Goal: Task Accomplishment & Management: Complete application form

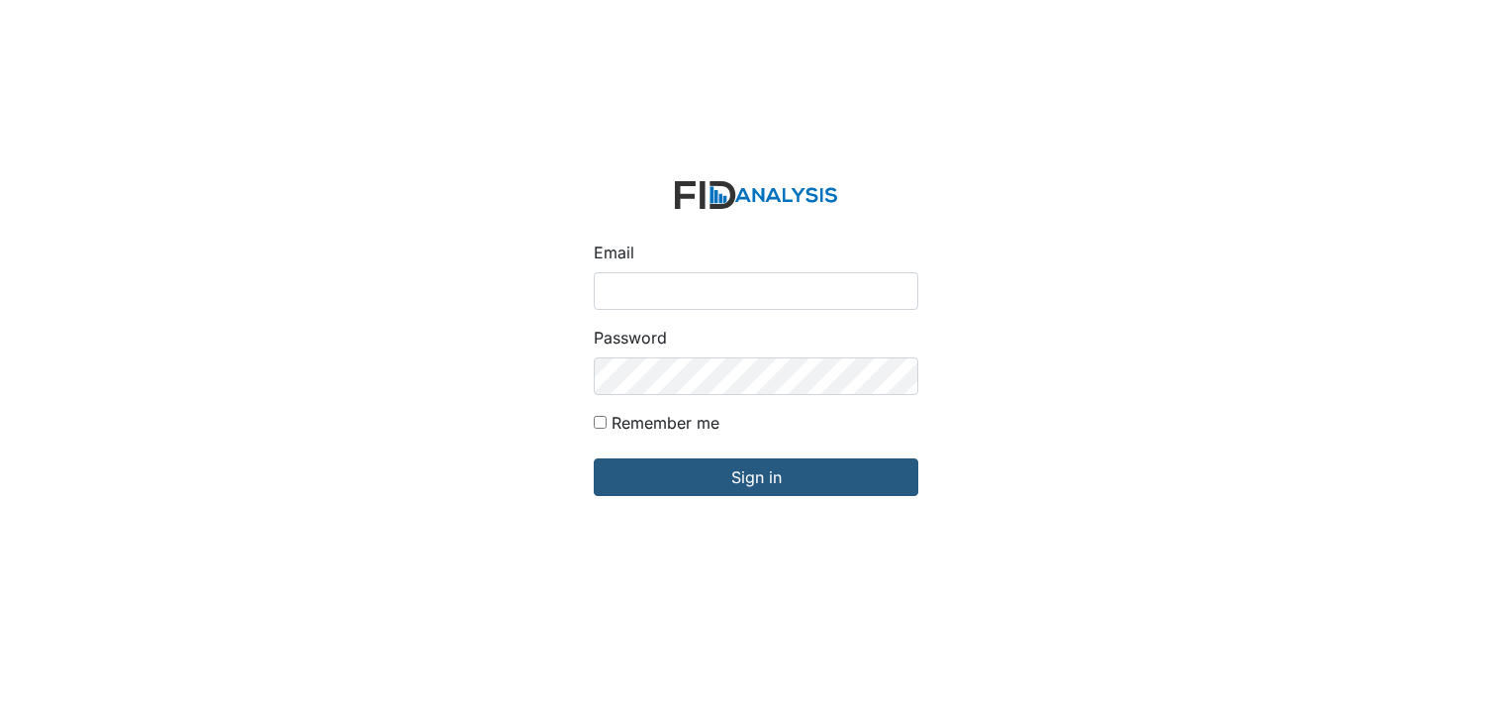
drag, startPoint x: 0, startPoint y: 0, endPoint x: 705, endPoint y: 294, distance: 763.5
click at [705, 295] on input "Email" at bounding box center [756, 291] width 325 height 38
type input "[EMAIL_ADDRESS][DOMAIN_NAME]"
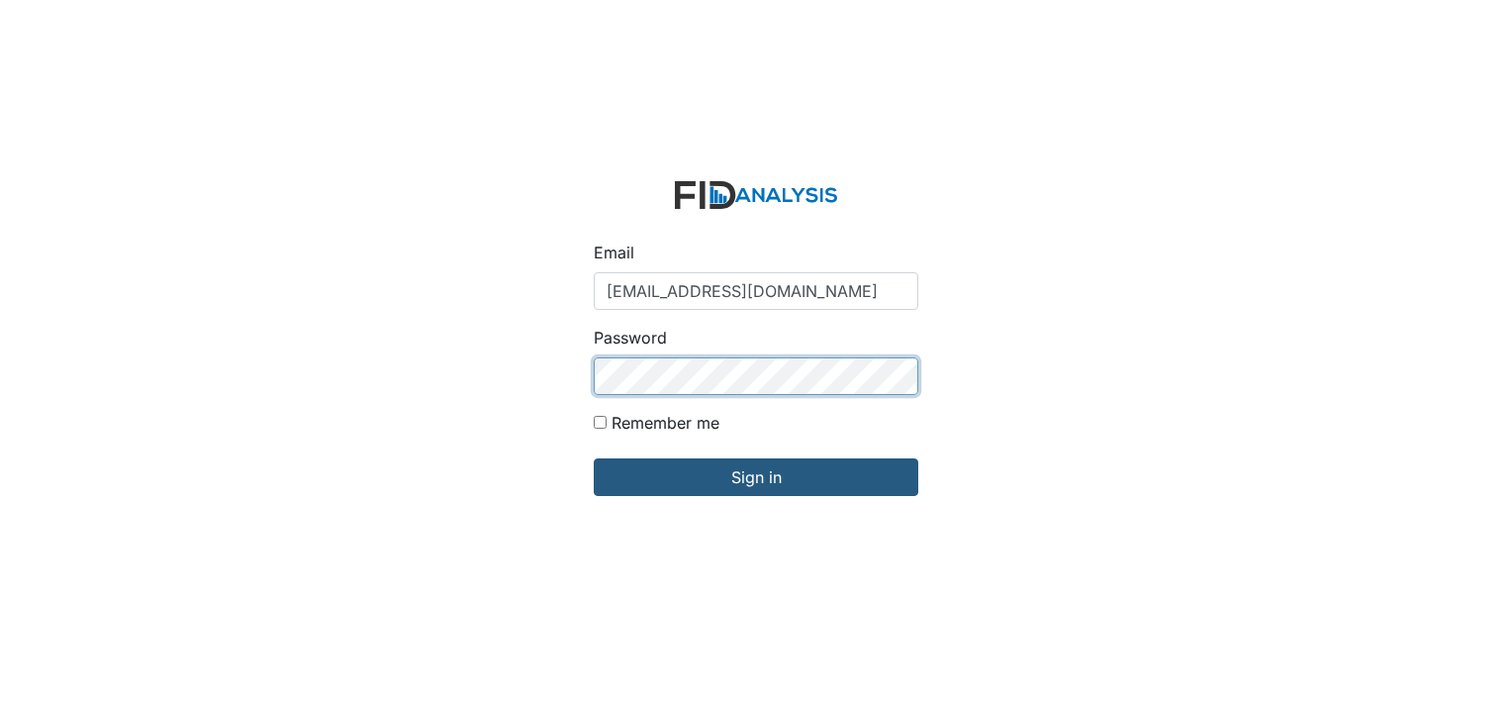
click at [594, 458] on input "Sign in" at bounding box center [756, 477] width 325 height 38
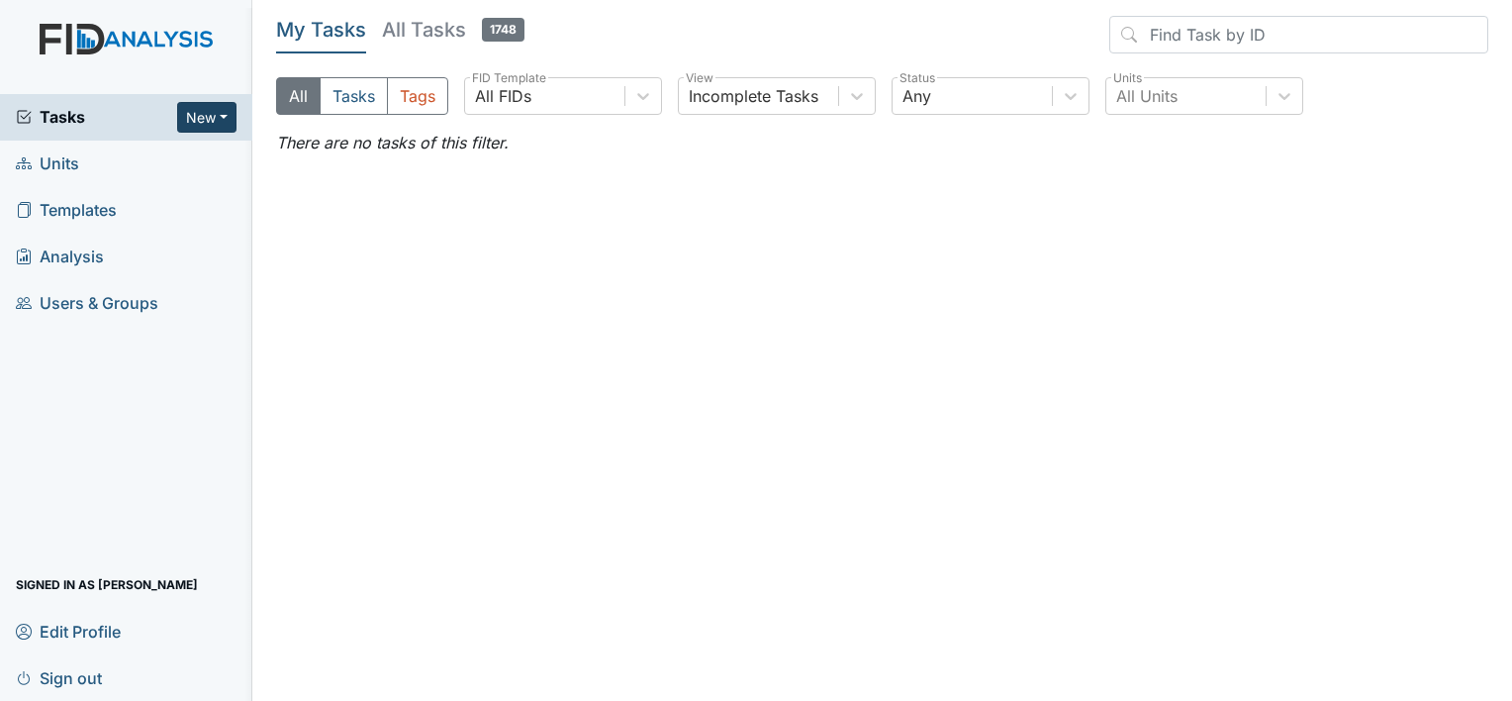
click at [203, 123] on button "New" at bounding box center [206, 117] width 59 height 31
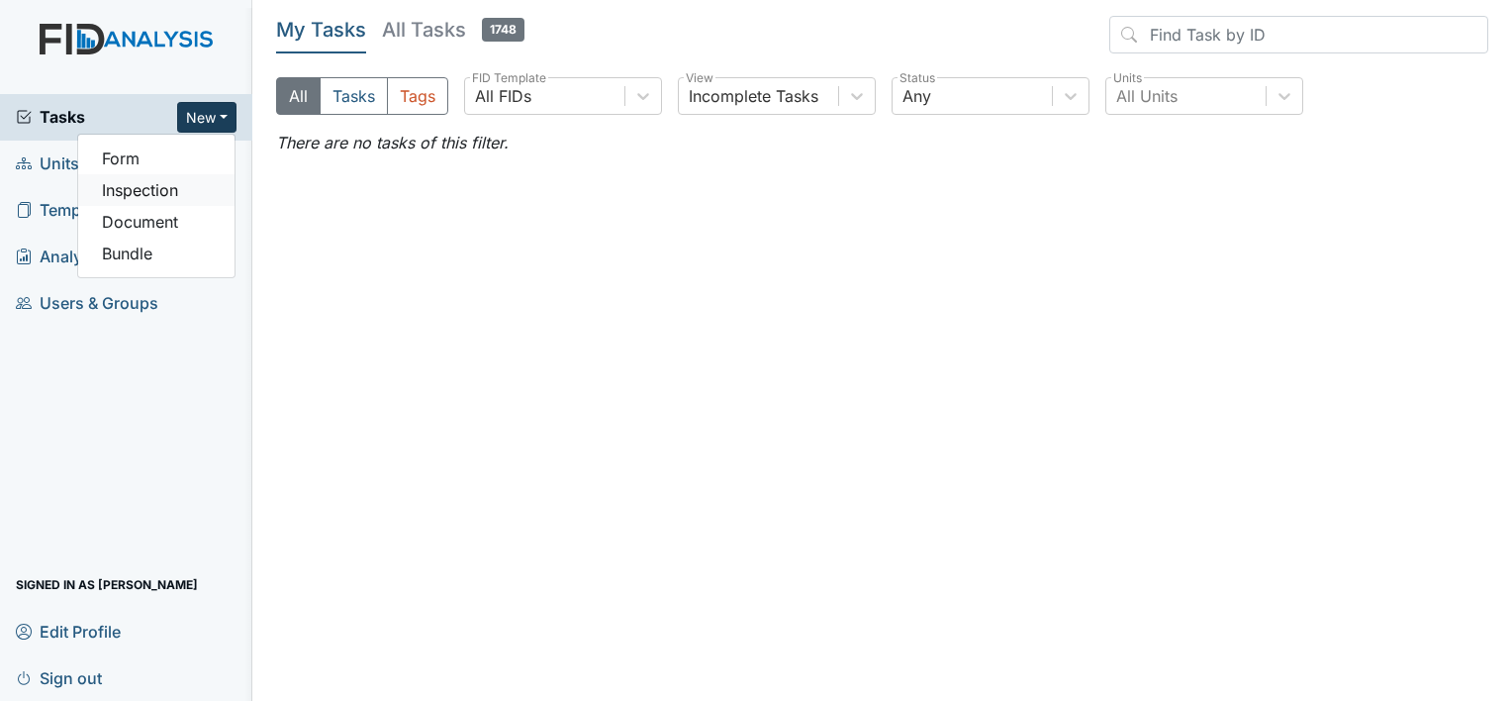
click at [174, 186] on link "Inspection" at bounding box center [156, 190] width 156 height 32
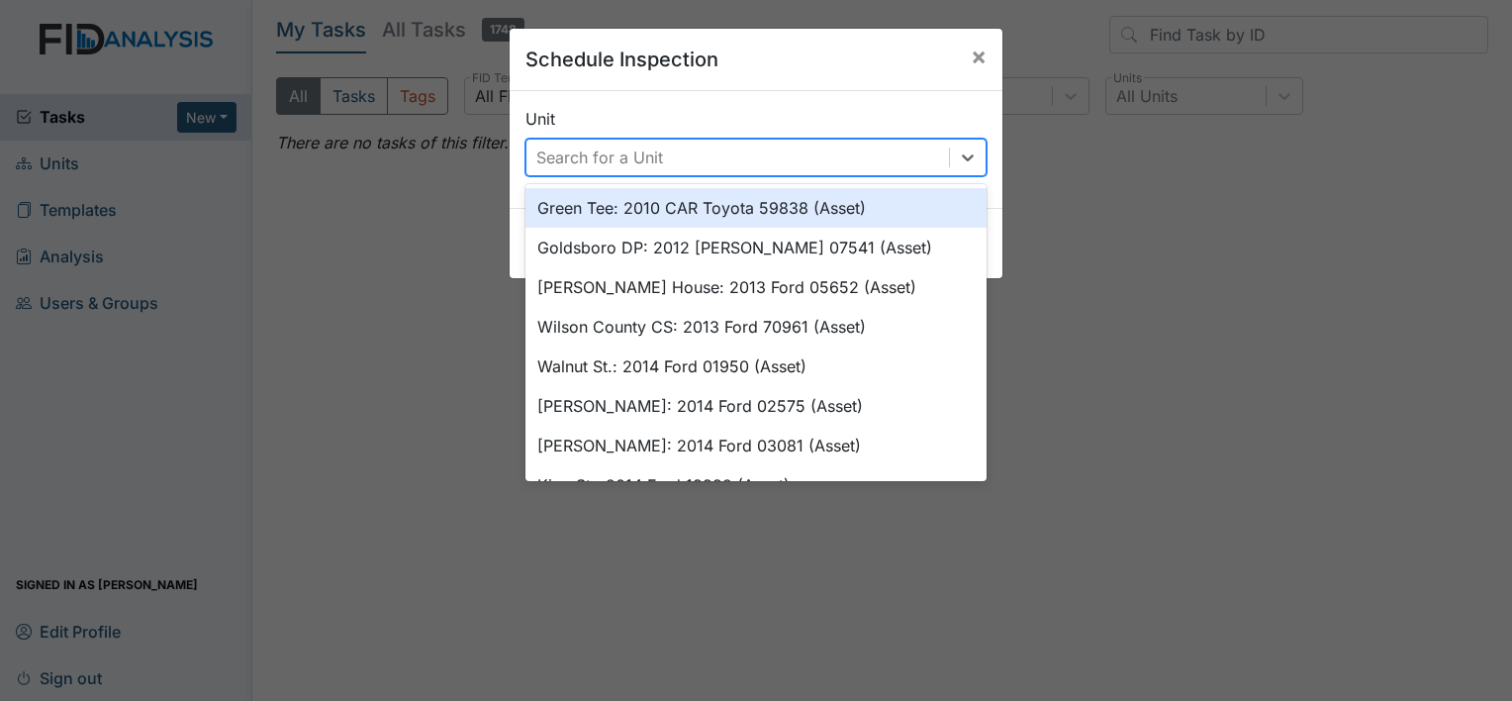
click at [546, 145] on div "Search for a Unit" at bounding box center [599, 157] width 127 height 24
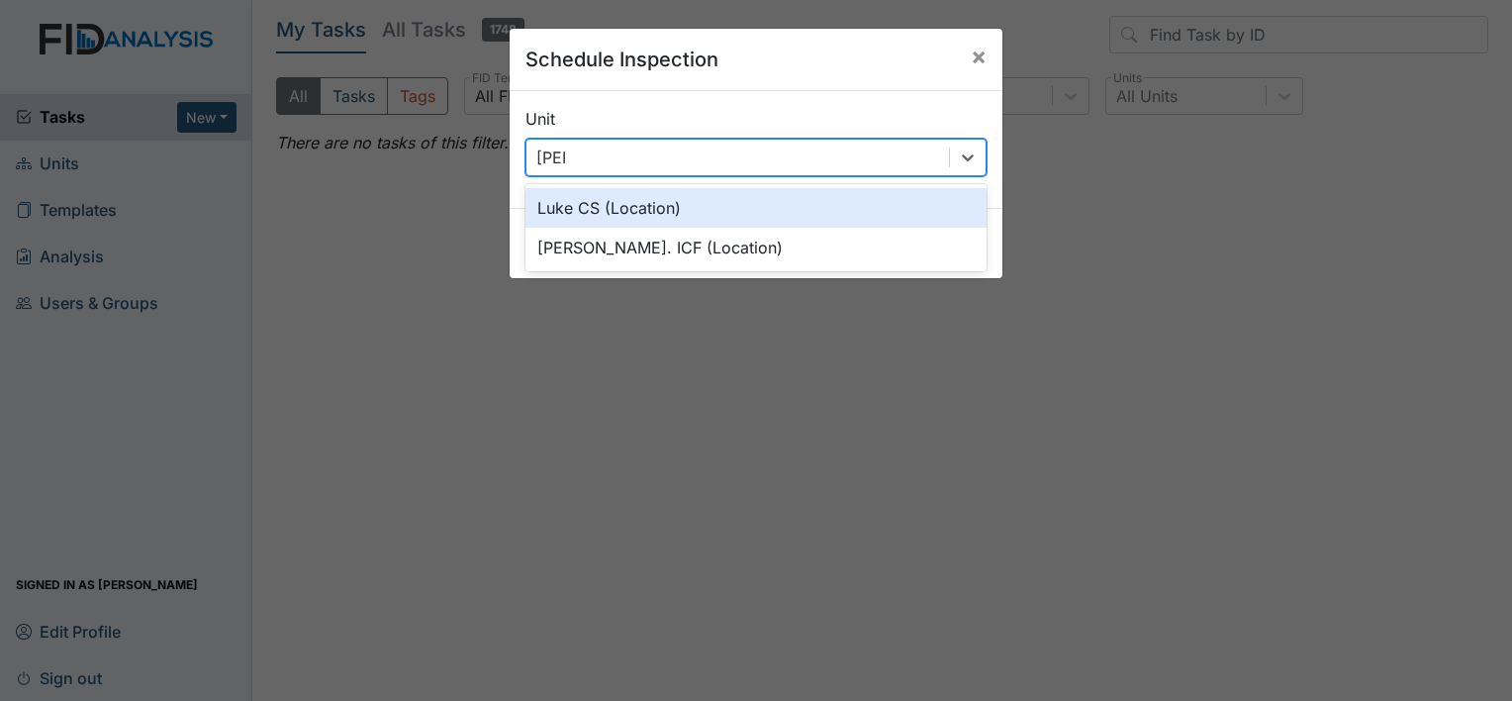
type input "Luke"
click at [599, 202] on div "Luke CS (Location)" at bounding box center [756, 208] width 461 height 40
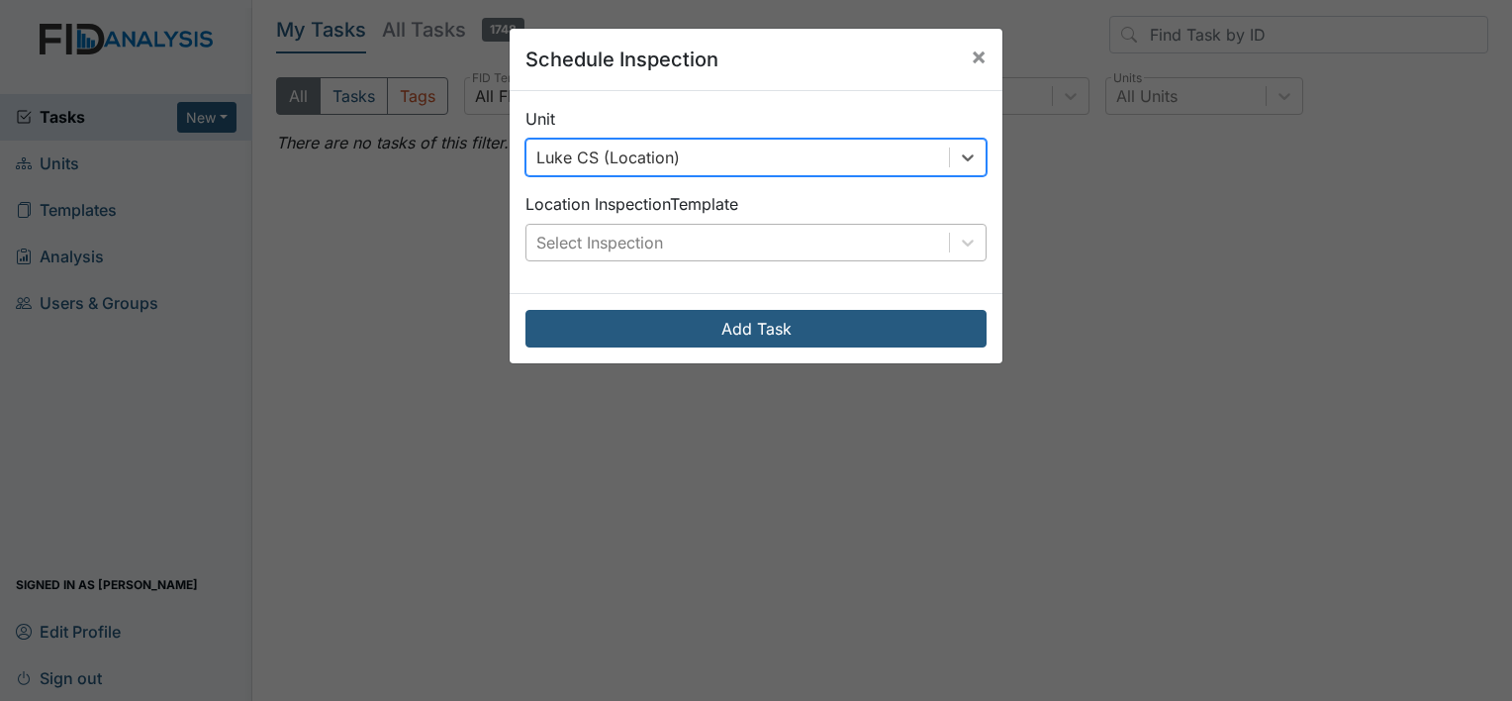
click at [580, 245] on div "Select Inspection" at bounding box center [599, 243] width 127 height 24
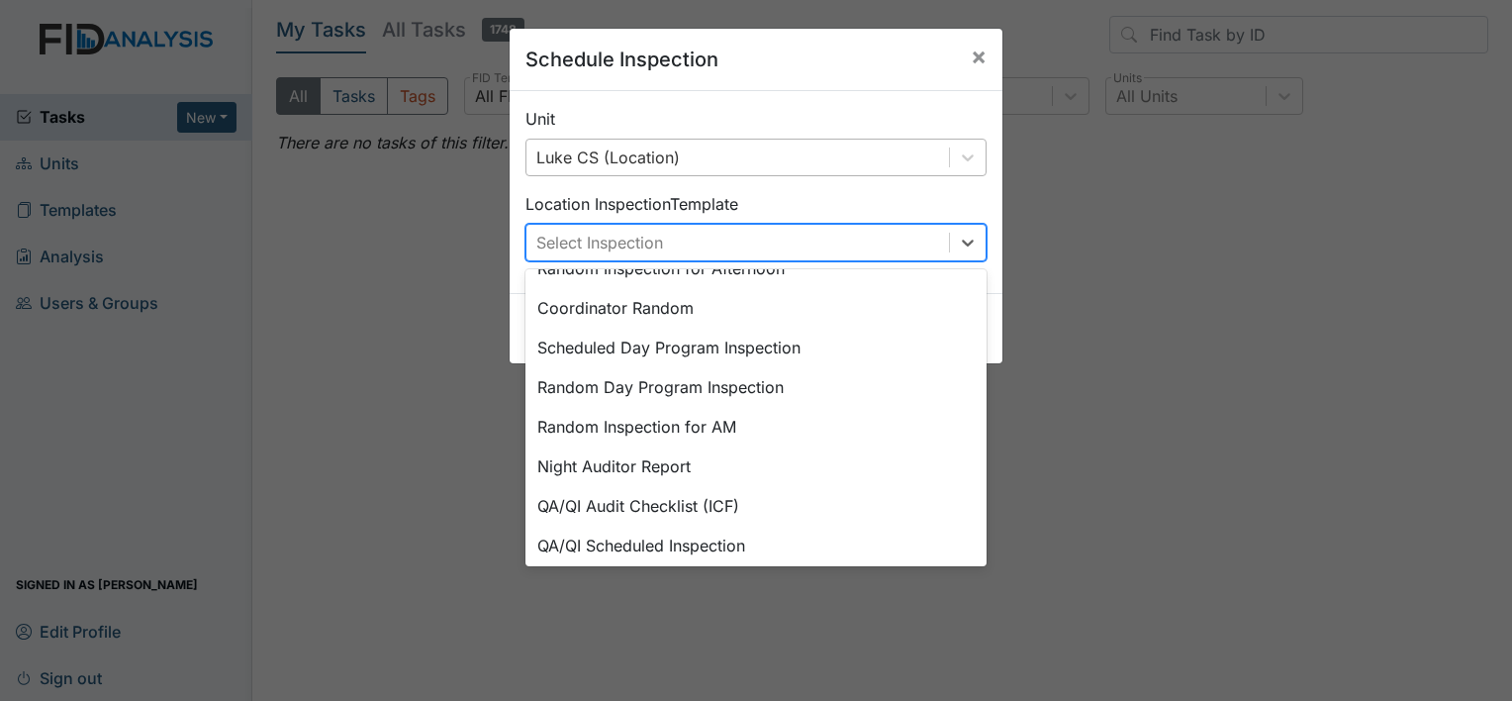
scroll to position [340, 0]
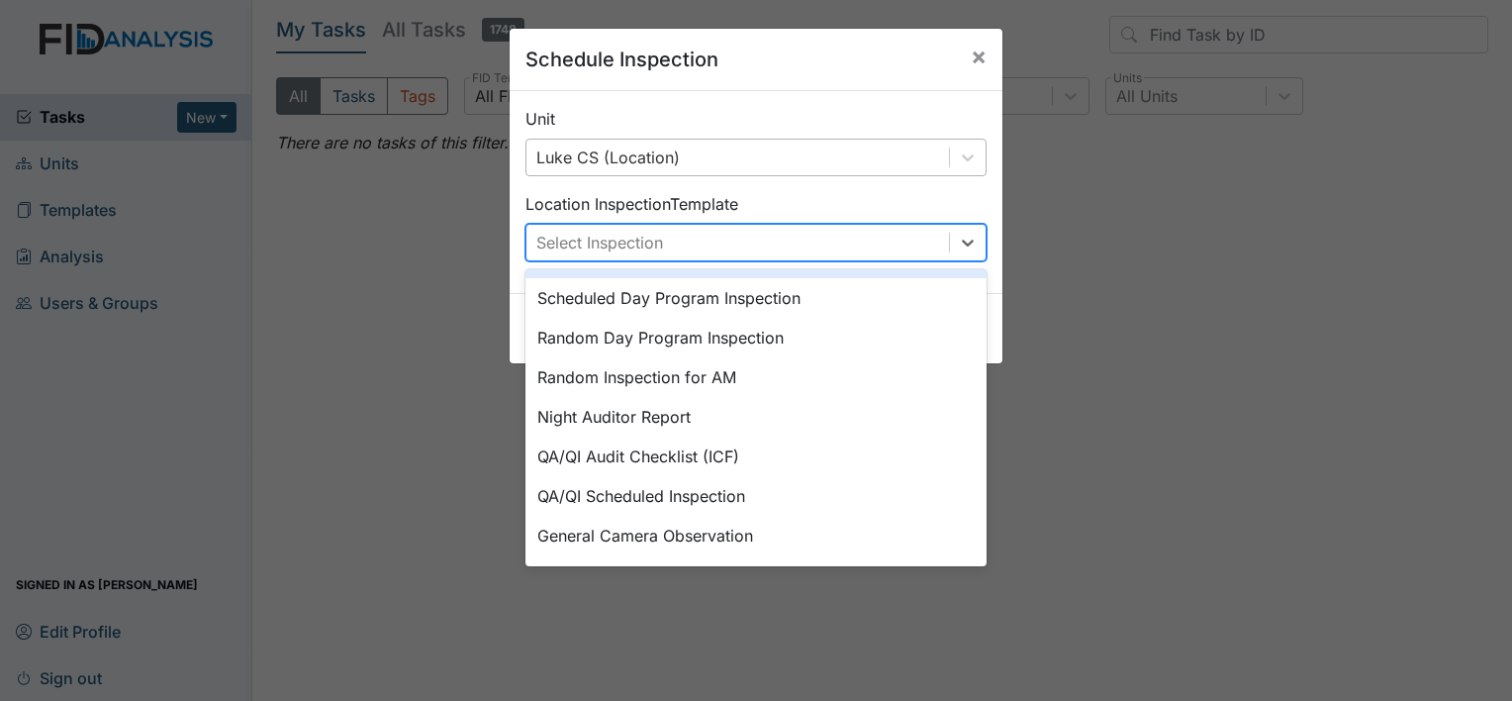
click at [586, 231] on div "Select Inspection" at bounding box center [599, 243] width 127 height 24
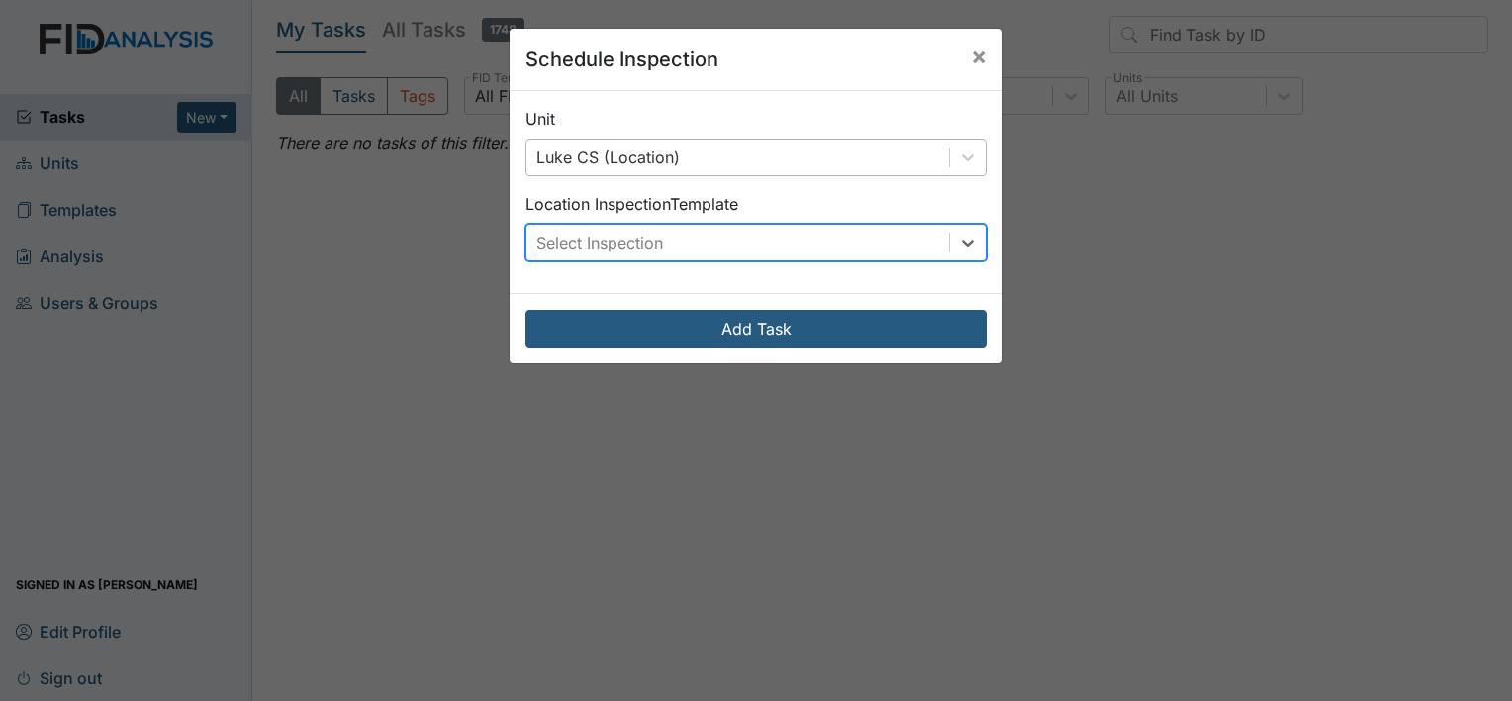
click at [594, 253] on div "Select Inspection" at bounding box center [599, 243] width 127 height 24
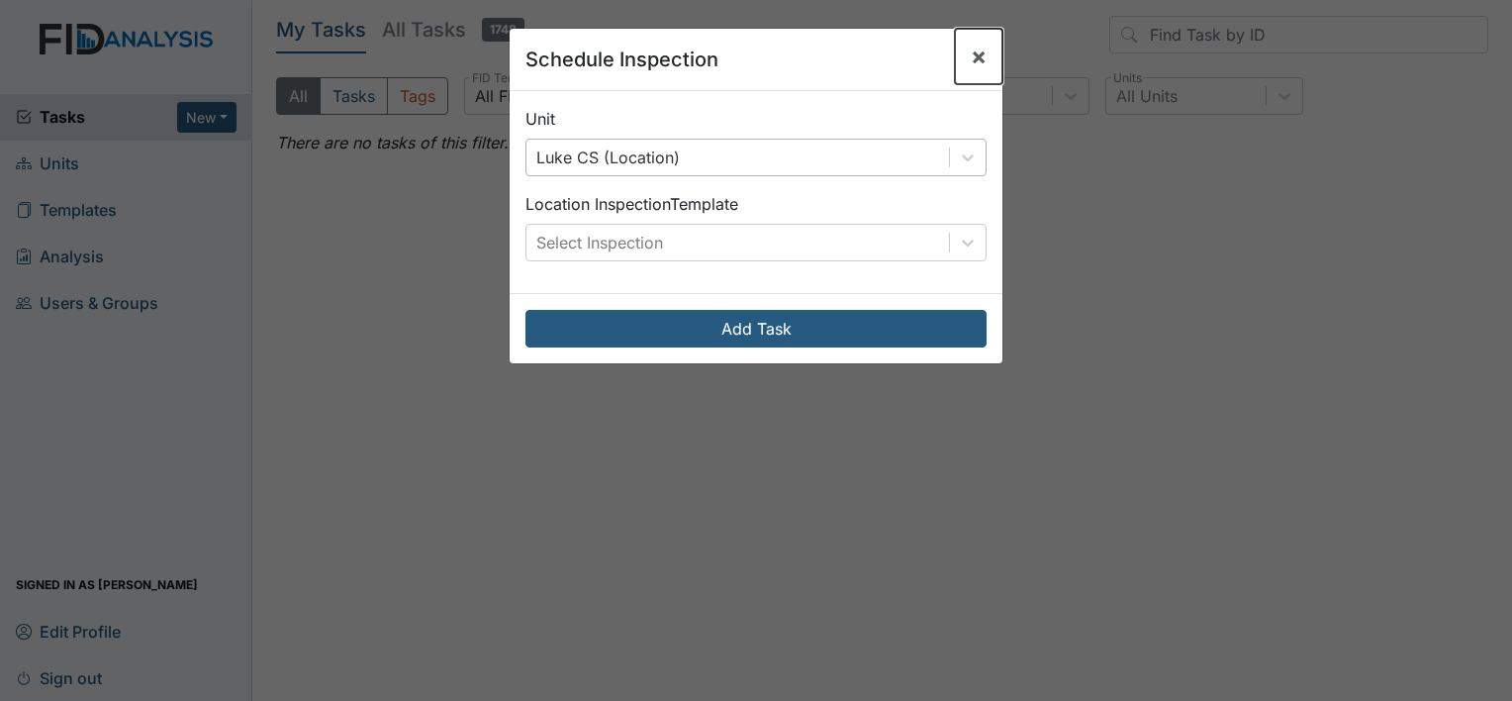
click at [974, 47] on span "×" at bounding box center [979, 56] width 16 height 29
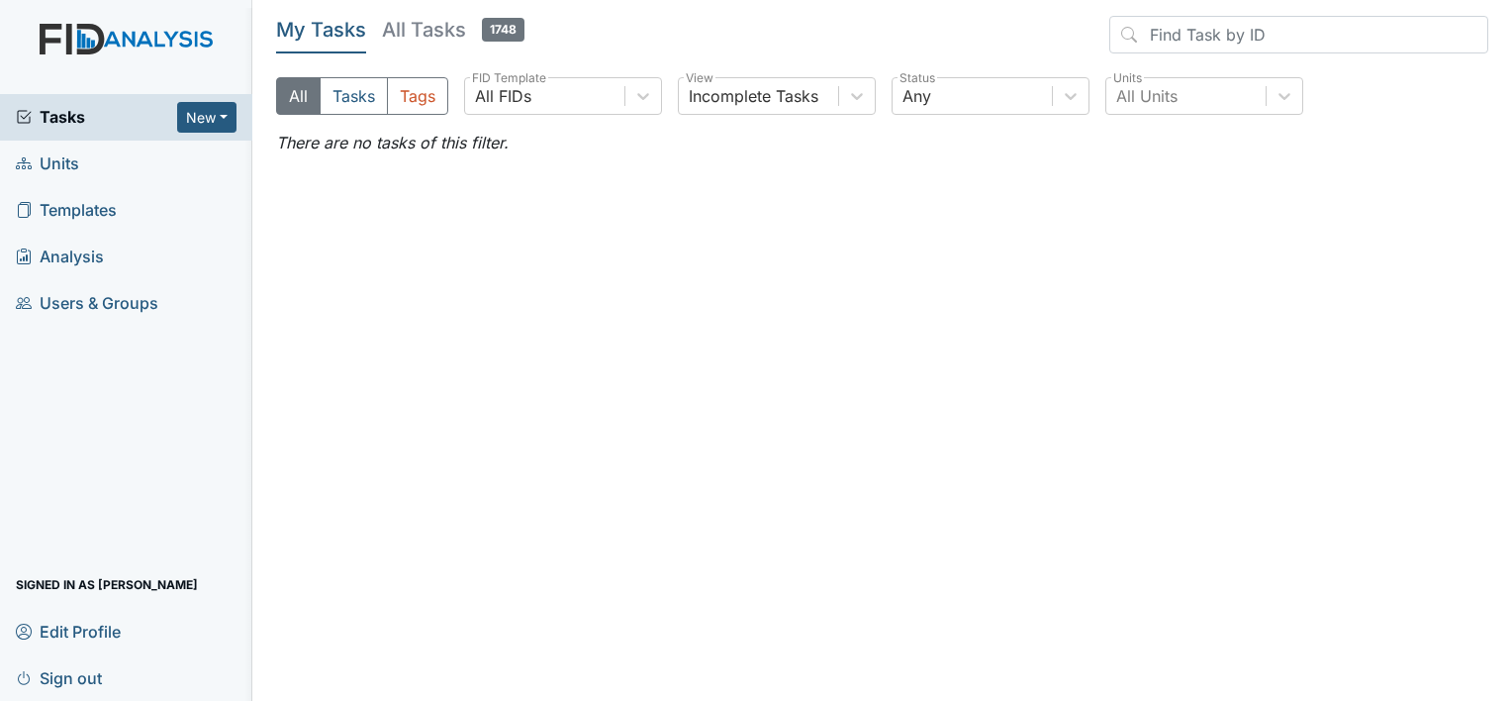
click at [208, 100] on div "Tasks New Form Inspection Document Bundle" at bounding box center [126, 117] width 252 height 47
click at [203, 111] on button "New" at bounding box center [206, 117] width 59 height 31
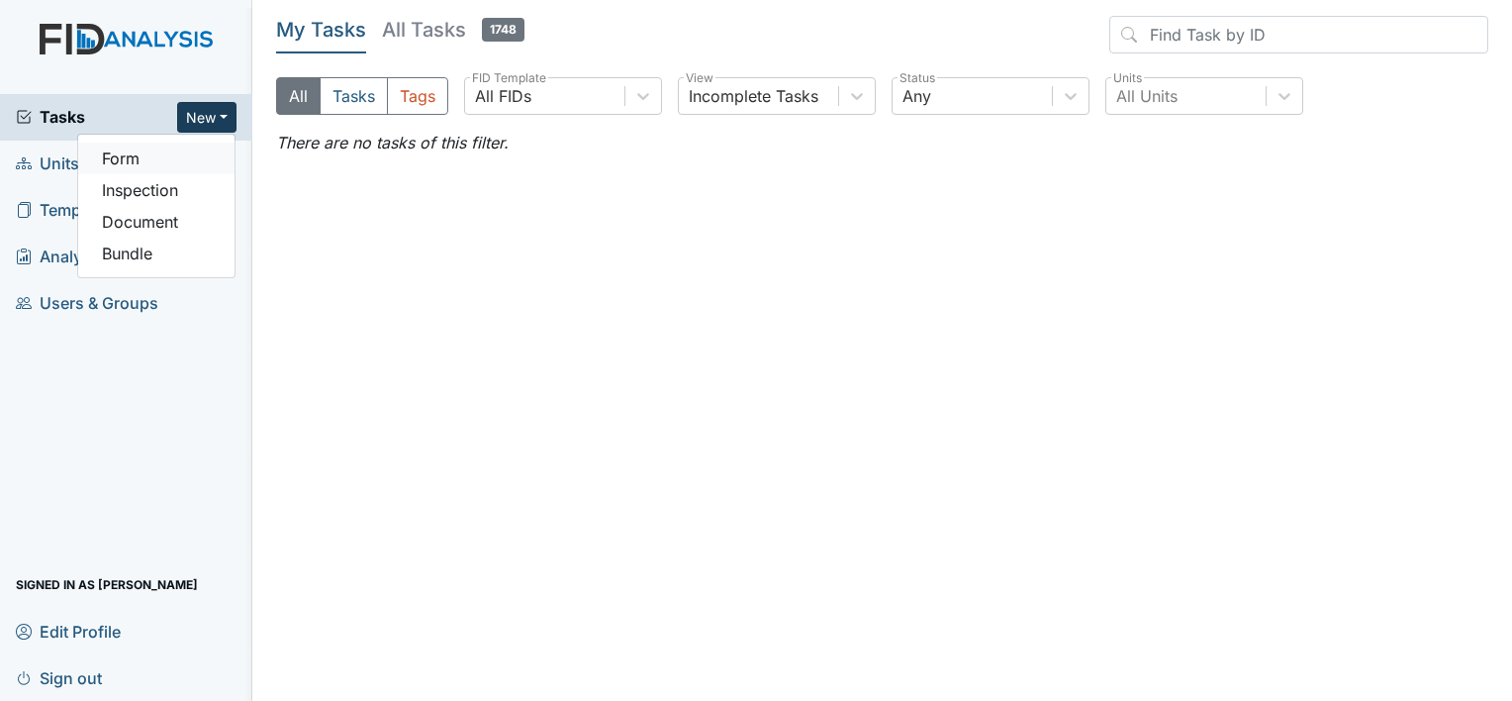
click at [187, 157] on link "Form" at bounding box center [156, 159] width 156 height 32
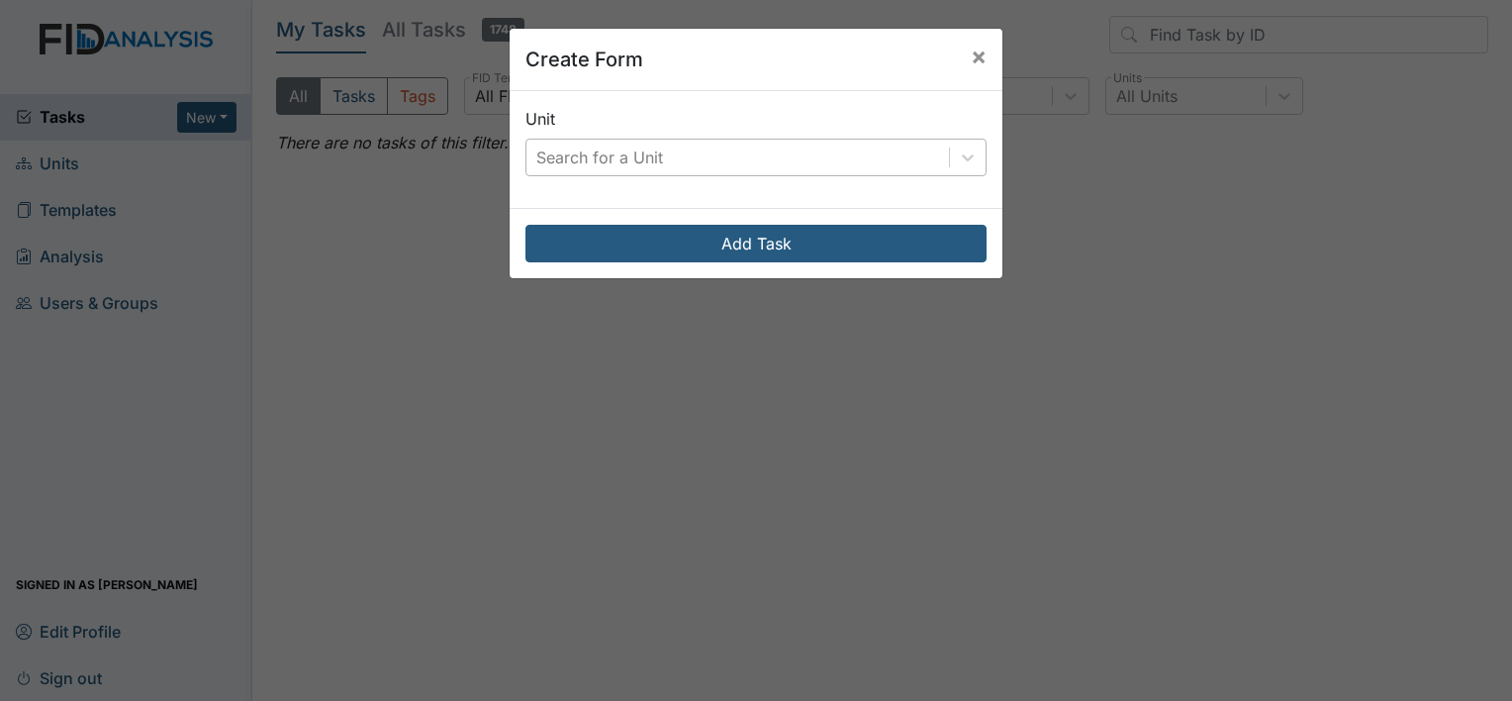
click at [556, 155] on div "Search for a Unit" at bounding box center [599, 157] width 127 height 24
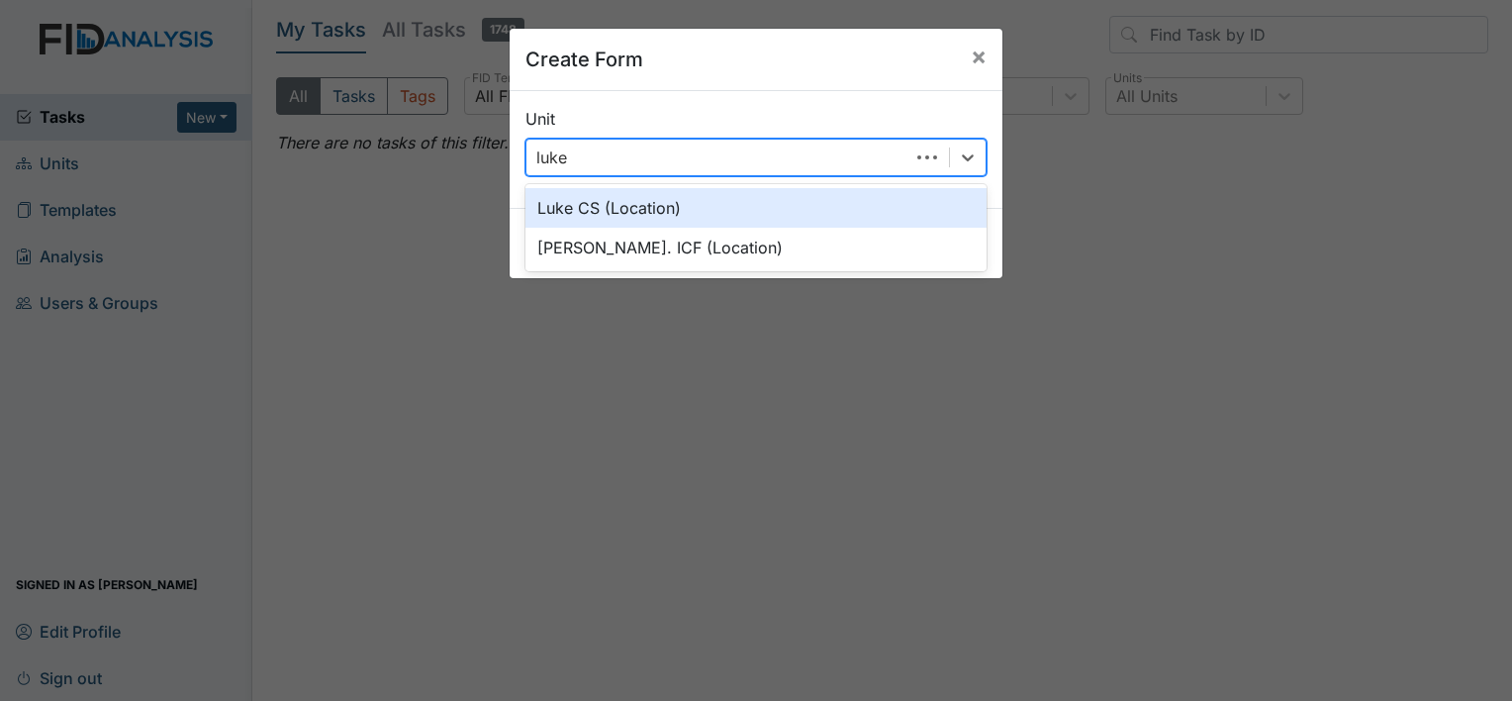
type input "luke"
click at [597, 207] on div "Luke CS (Location)" at bounding box center [756, 208] width 461 height 40
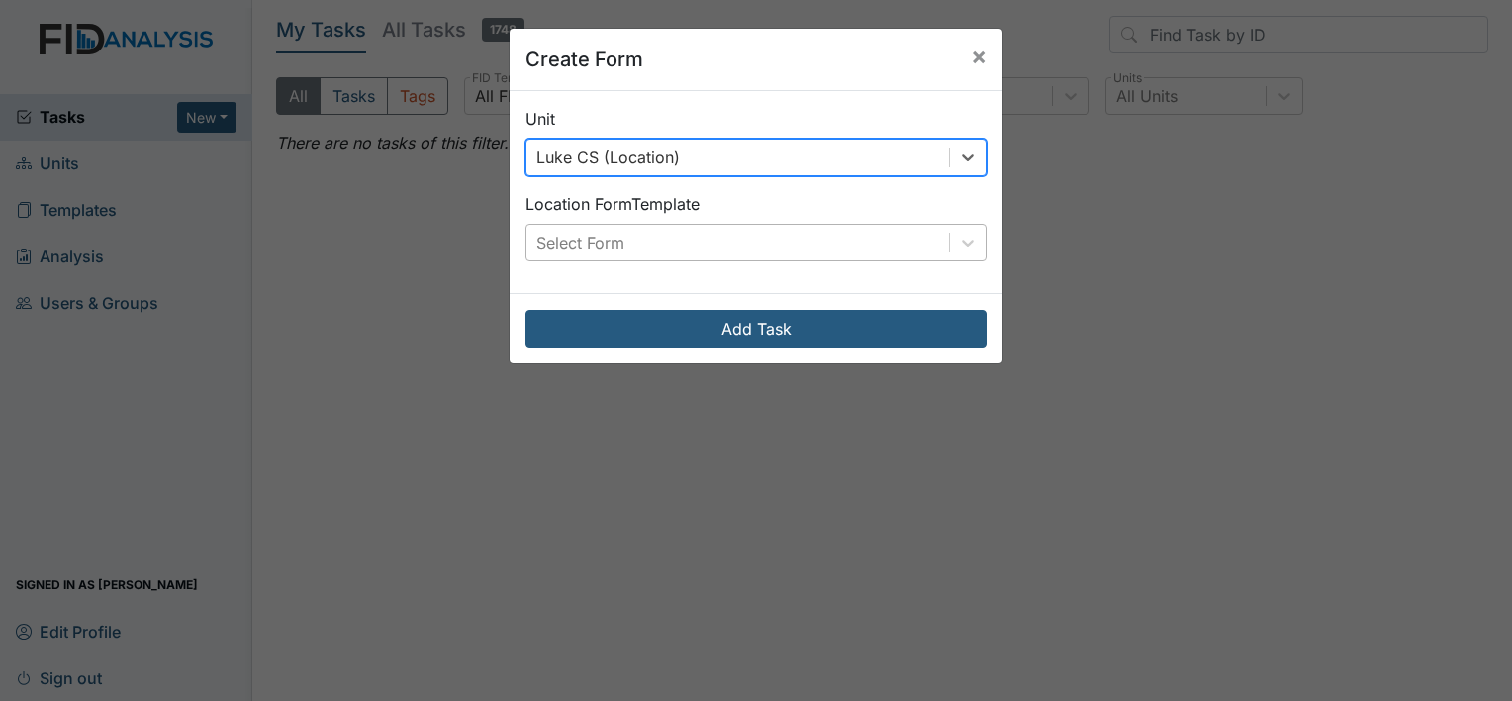
click at [582, 256] on div "Select Form" at bounding box center [738, 243] width 423 height 36
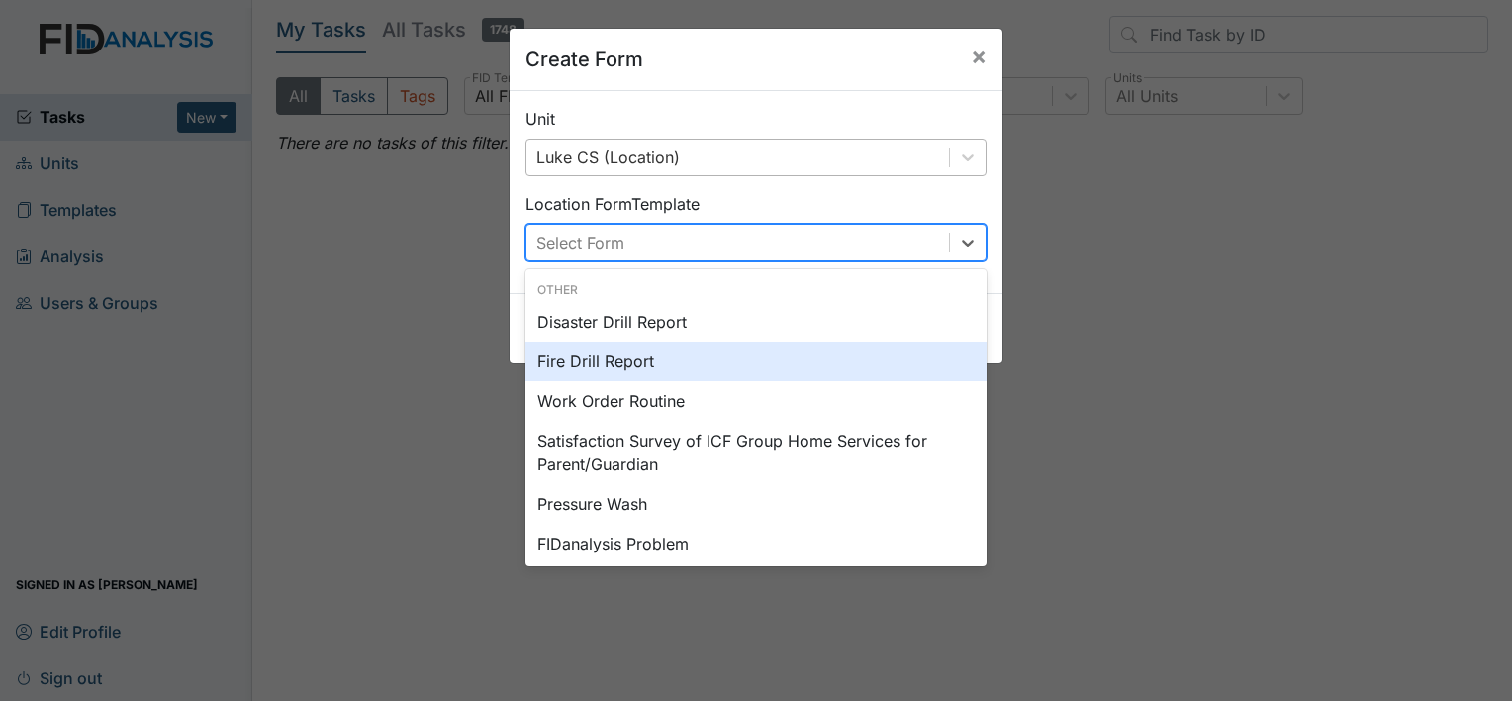
click at [639, 356] on div "Fire Drill Report" at bounding box center [756, 361] width 461 height 40
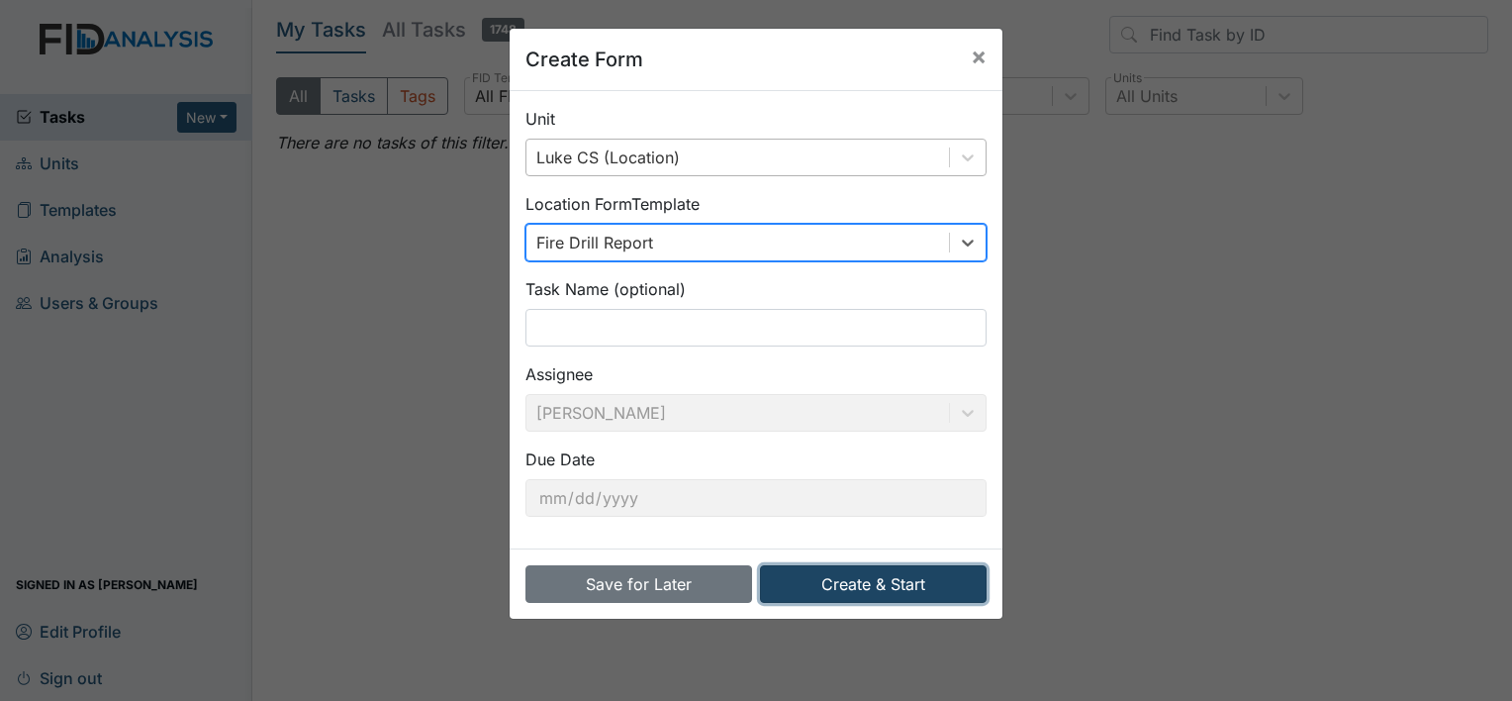
click at [906, 576] on button "Create & Start" at bounding box center [873, 584] width 227 height 38
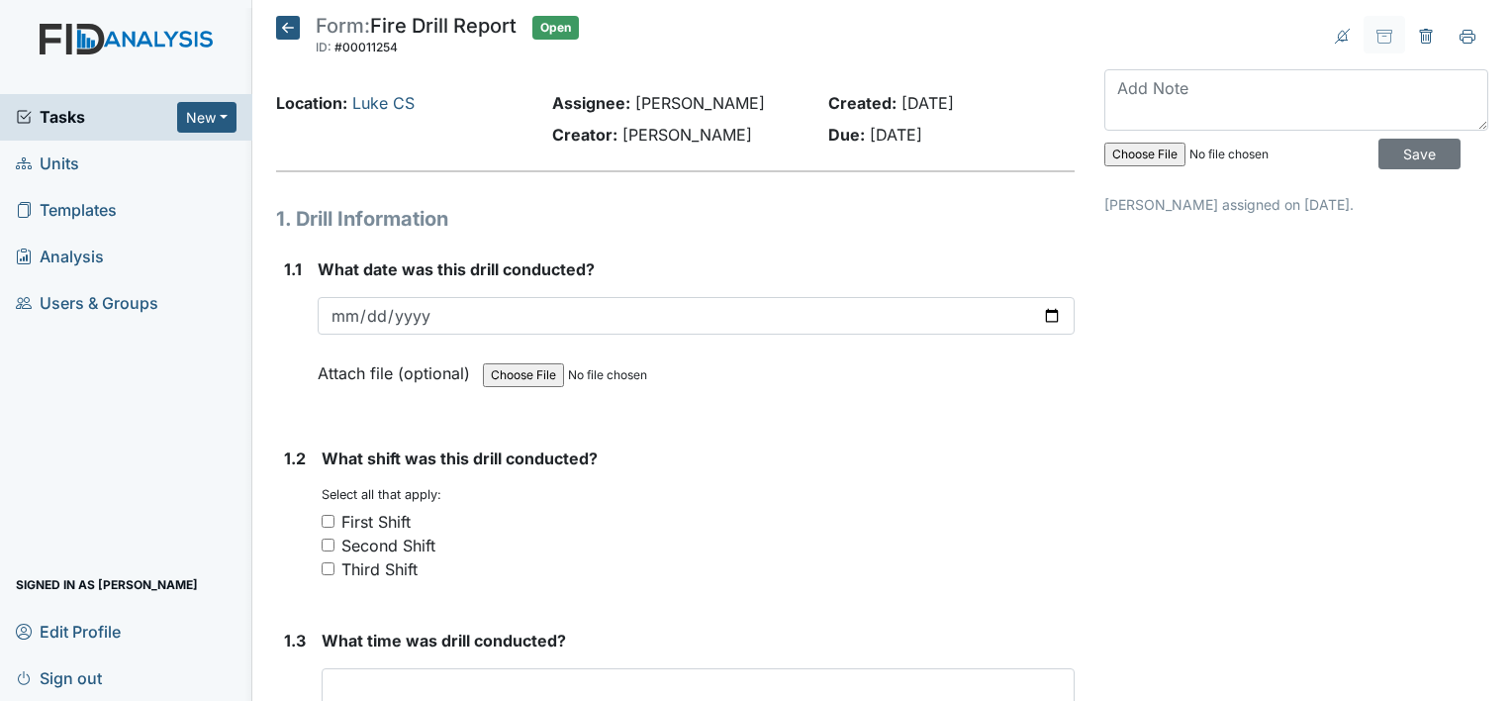
click at [284, 31] on icon at bounding box center [288, 28] width 24 height 24
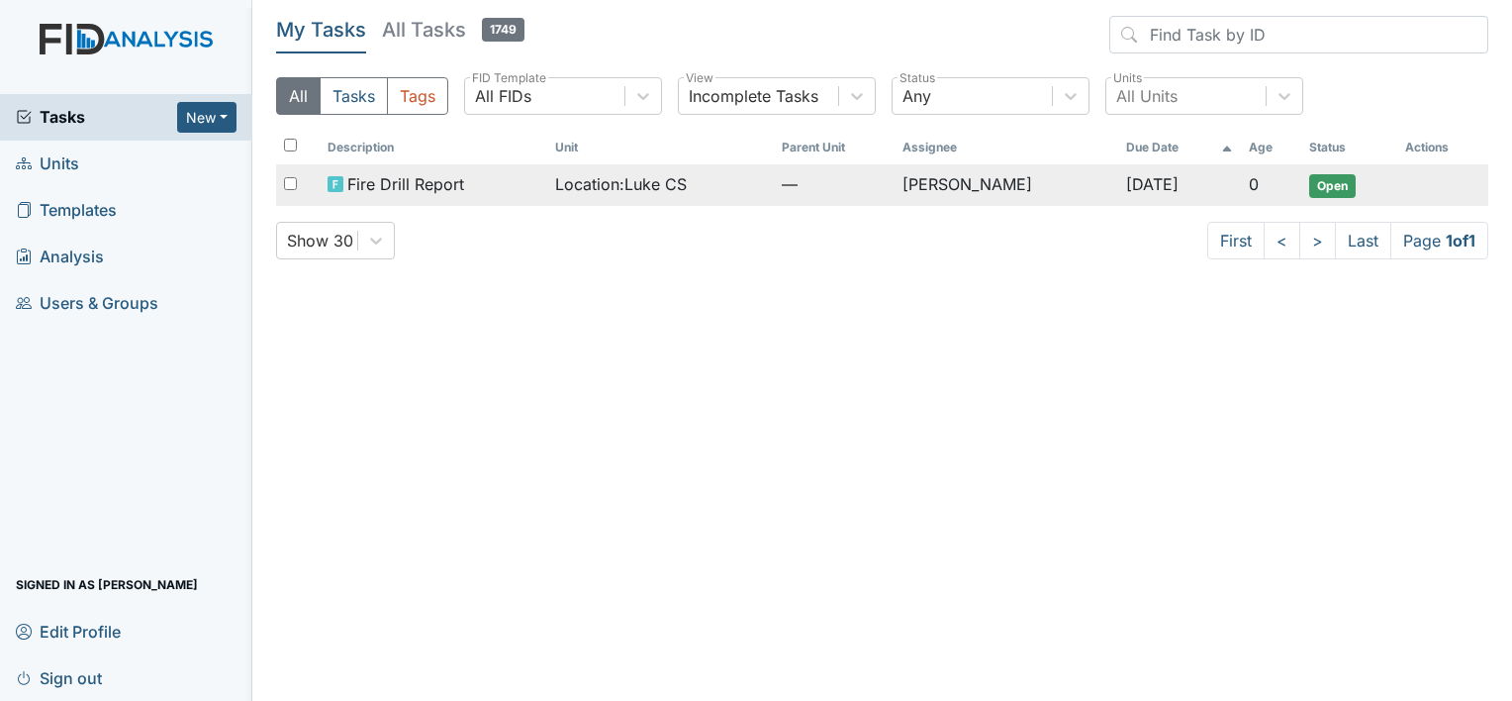
click at [1330, 190] on span "Open" at bounding box center [1332, 186] width 47 height 24
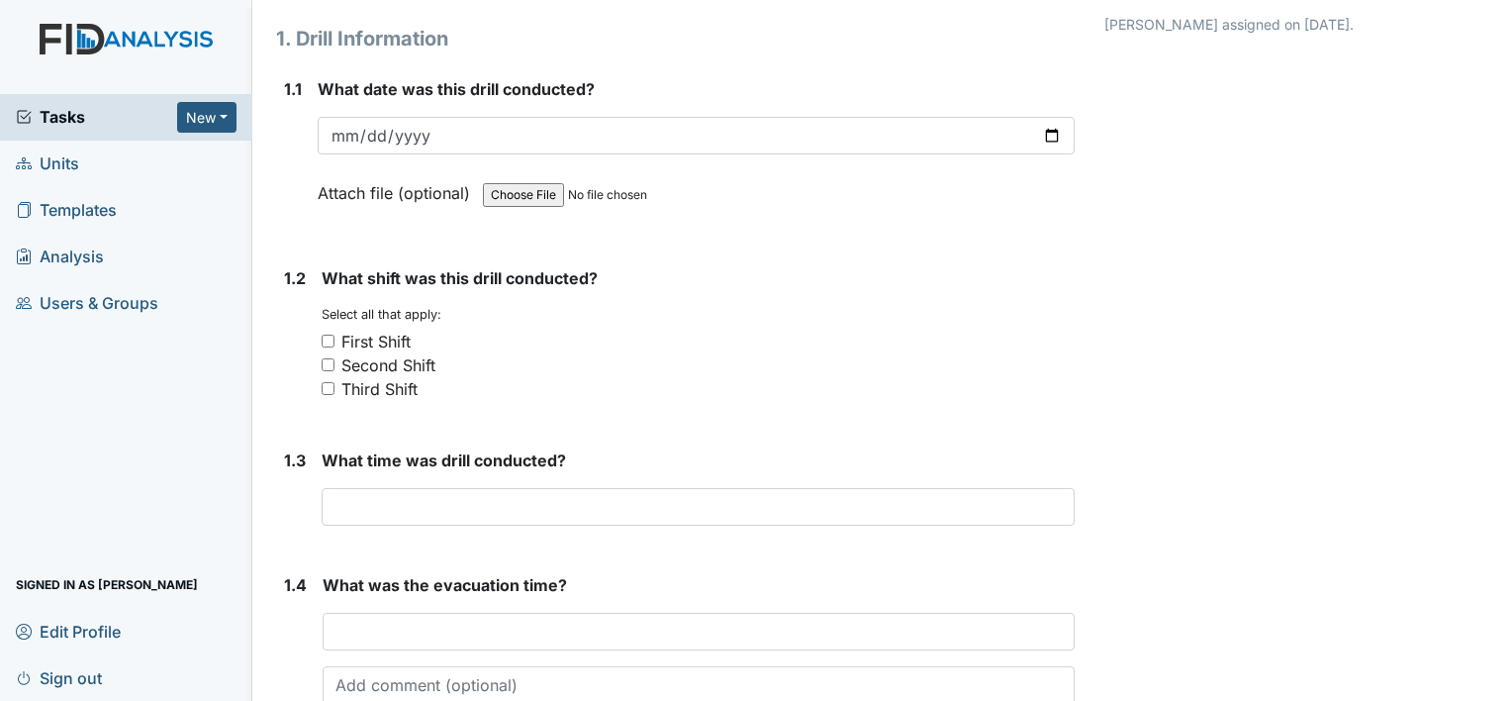
scroll to position [198, 0]
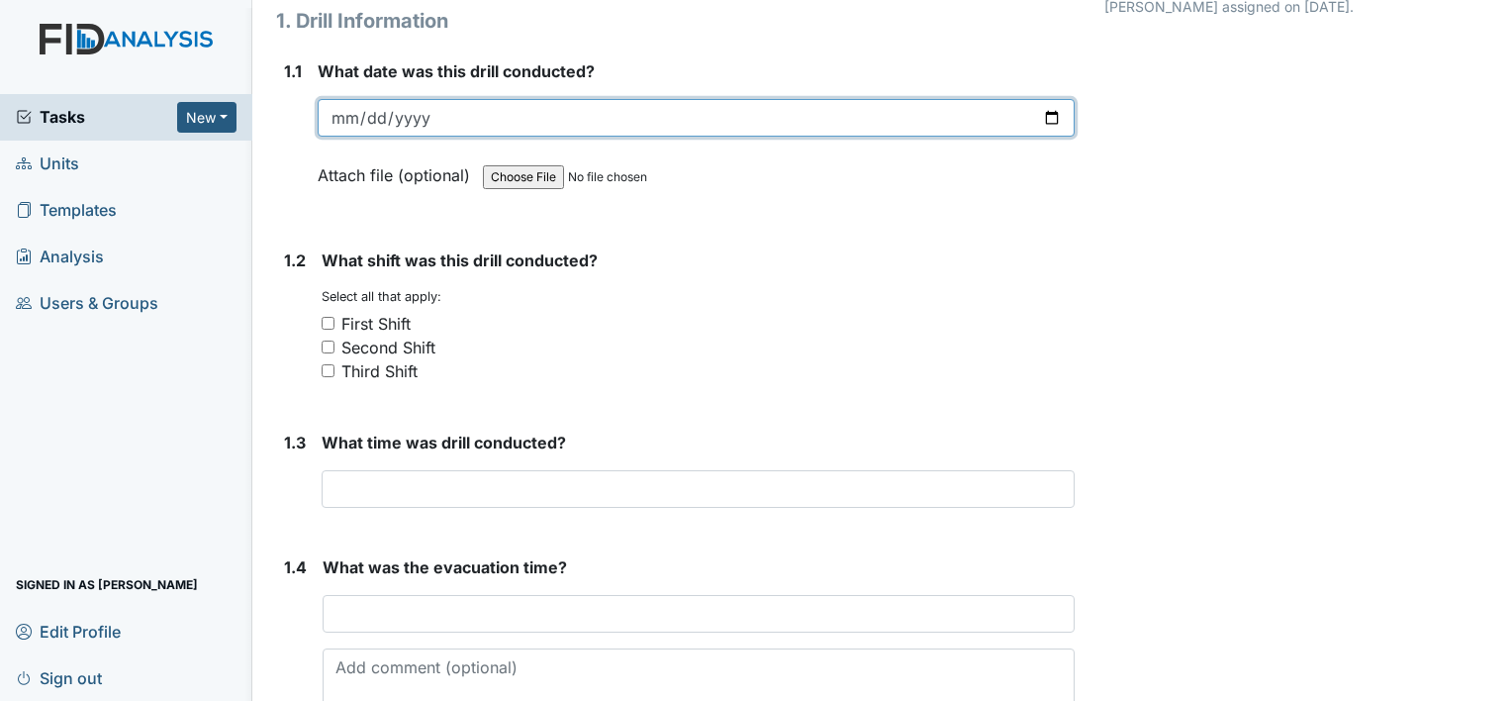
click at [349, 107] on input "date" at bounding box center [696, 118] width 757 height 38
type input "2025-10-10"
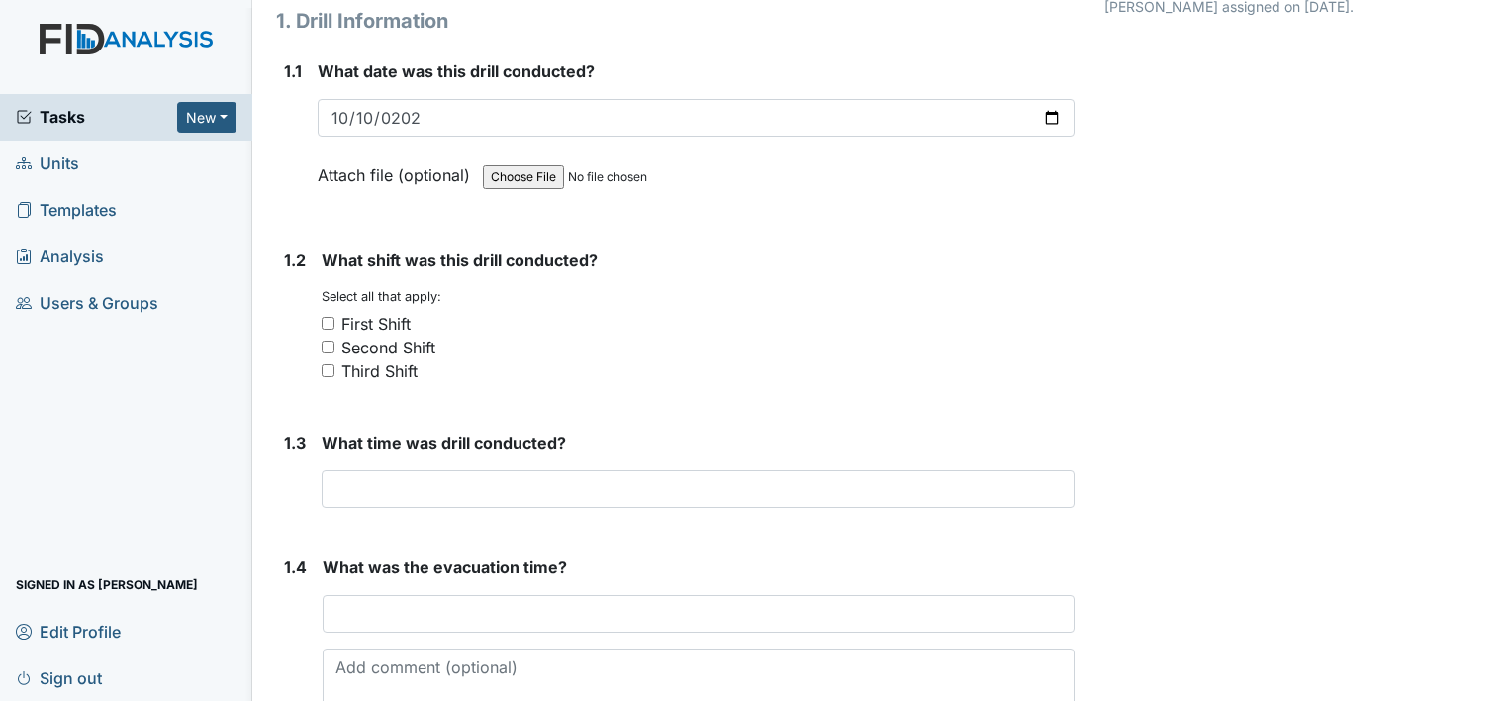
click at [329, 368] on input "Third Shift" at bounding box center [328, 370] width 13 height 13
checkbox input "true"
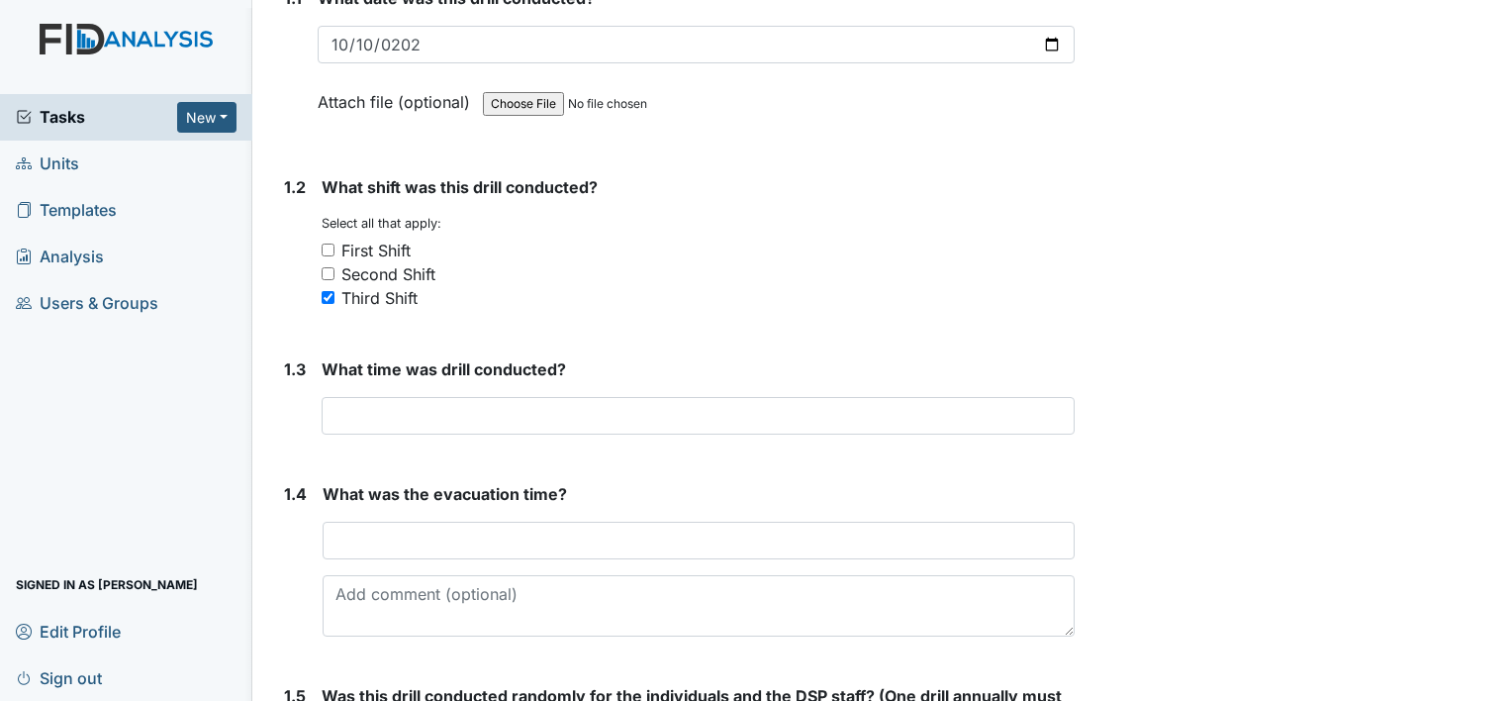
scroll to position [396, 0]
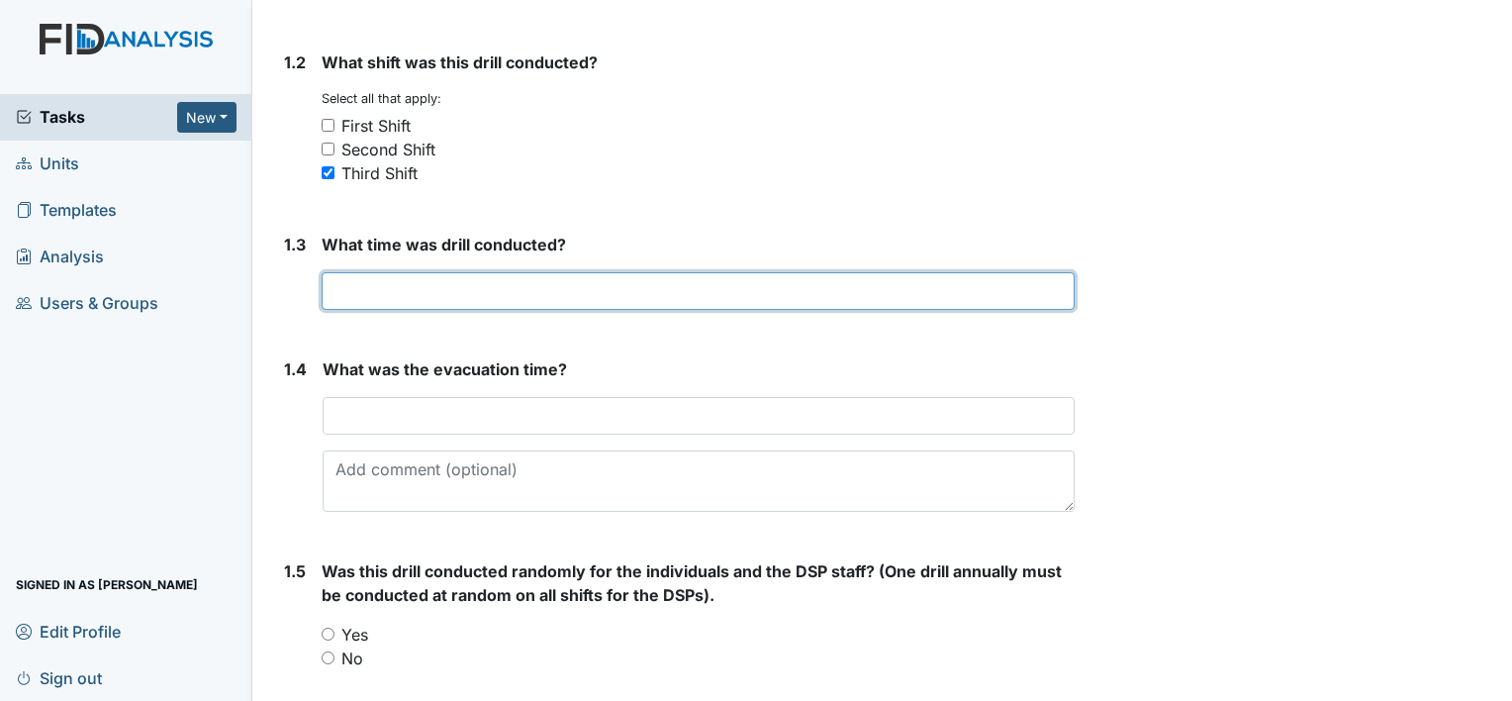
click at [356, 288] on input "text" at bounding box center [698, 291] width 753 height 38
type input "2 am"
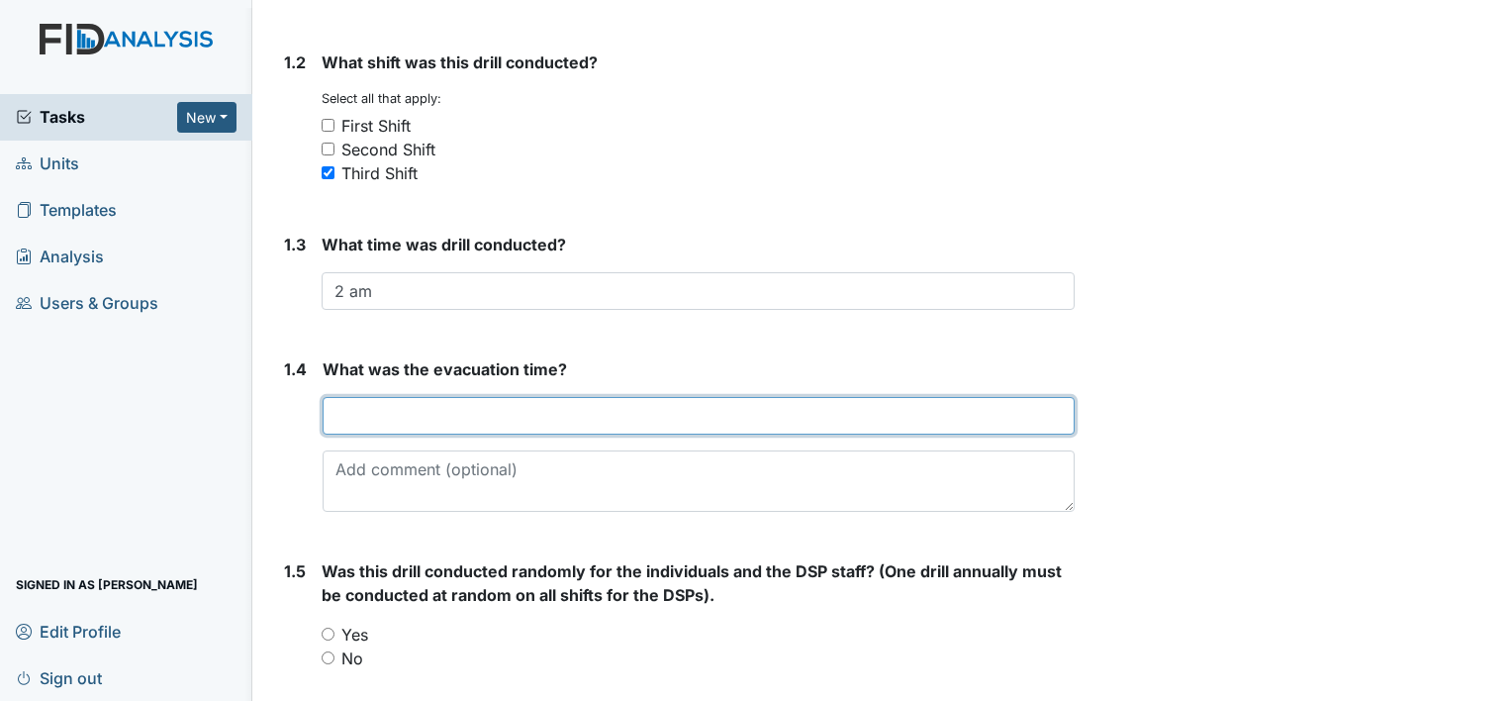
click at [416, 397] on input "text" at bounding box center [699, 416] width 752 height 38
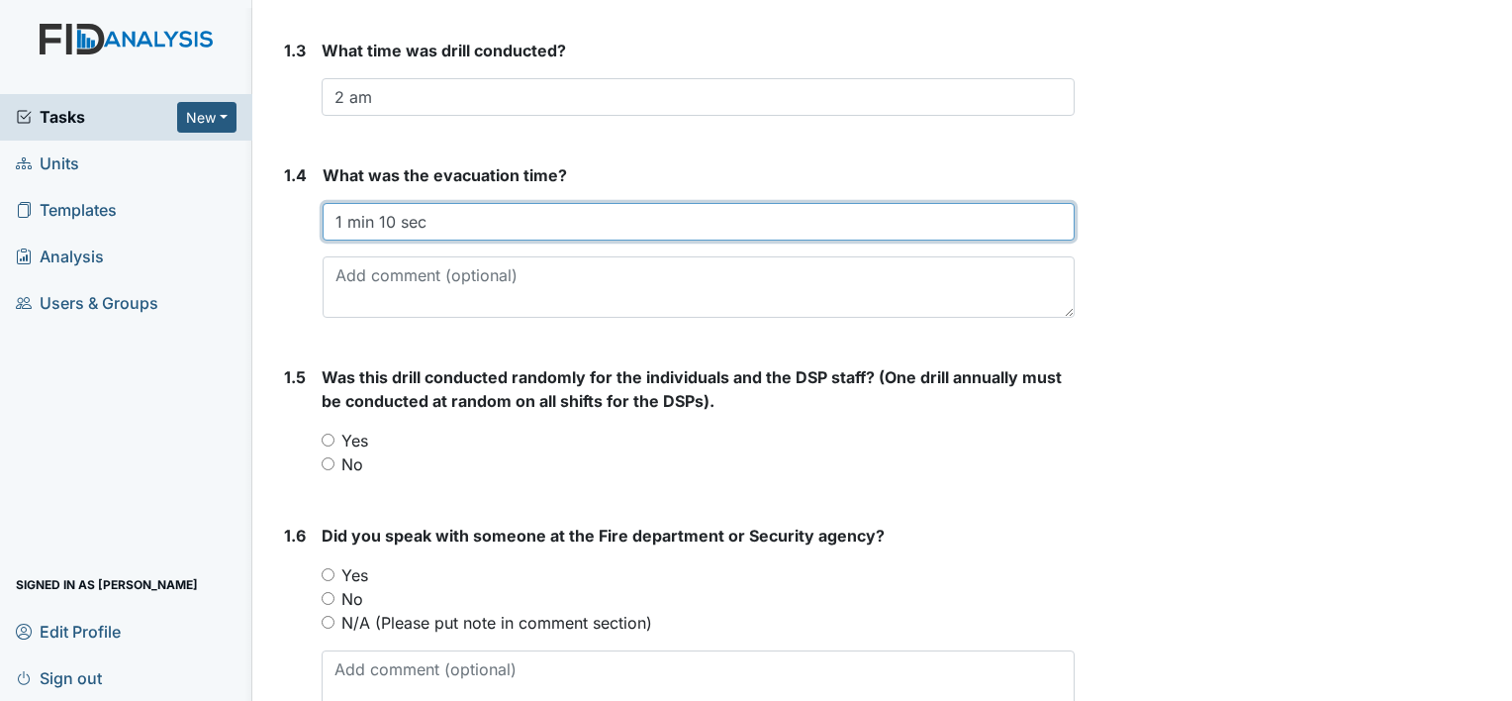
scroll to position [594, 0]
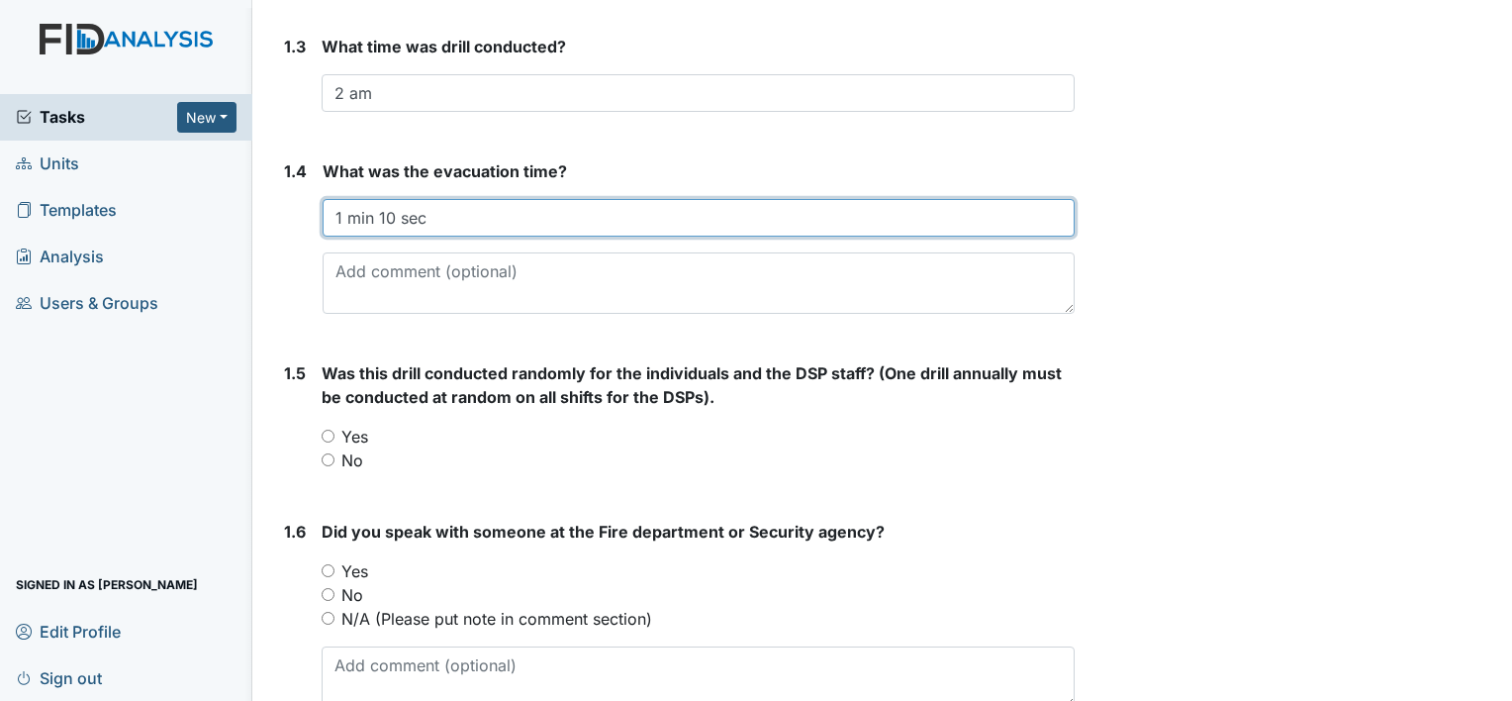
type input "1 min 10 sec"
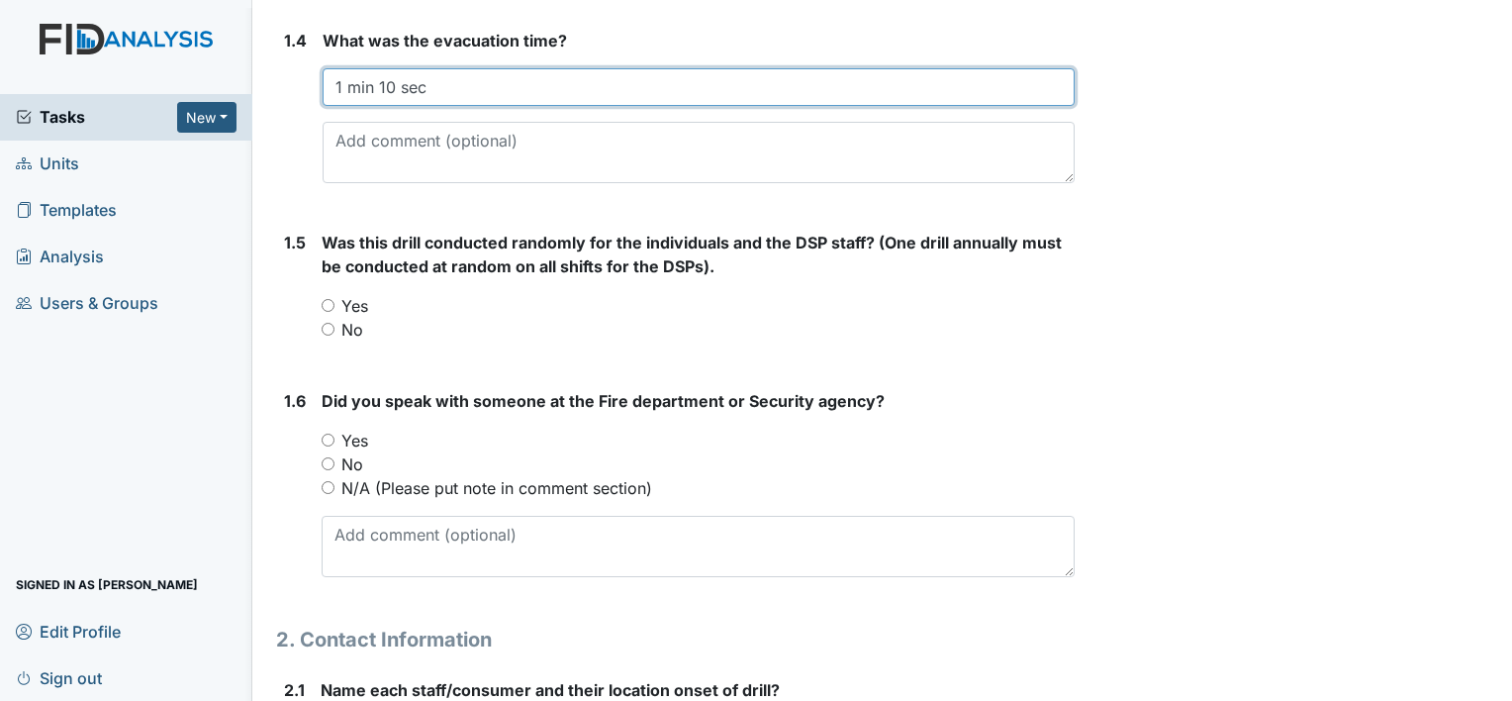
scroll to position [792, 0]
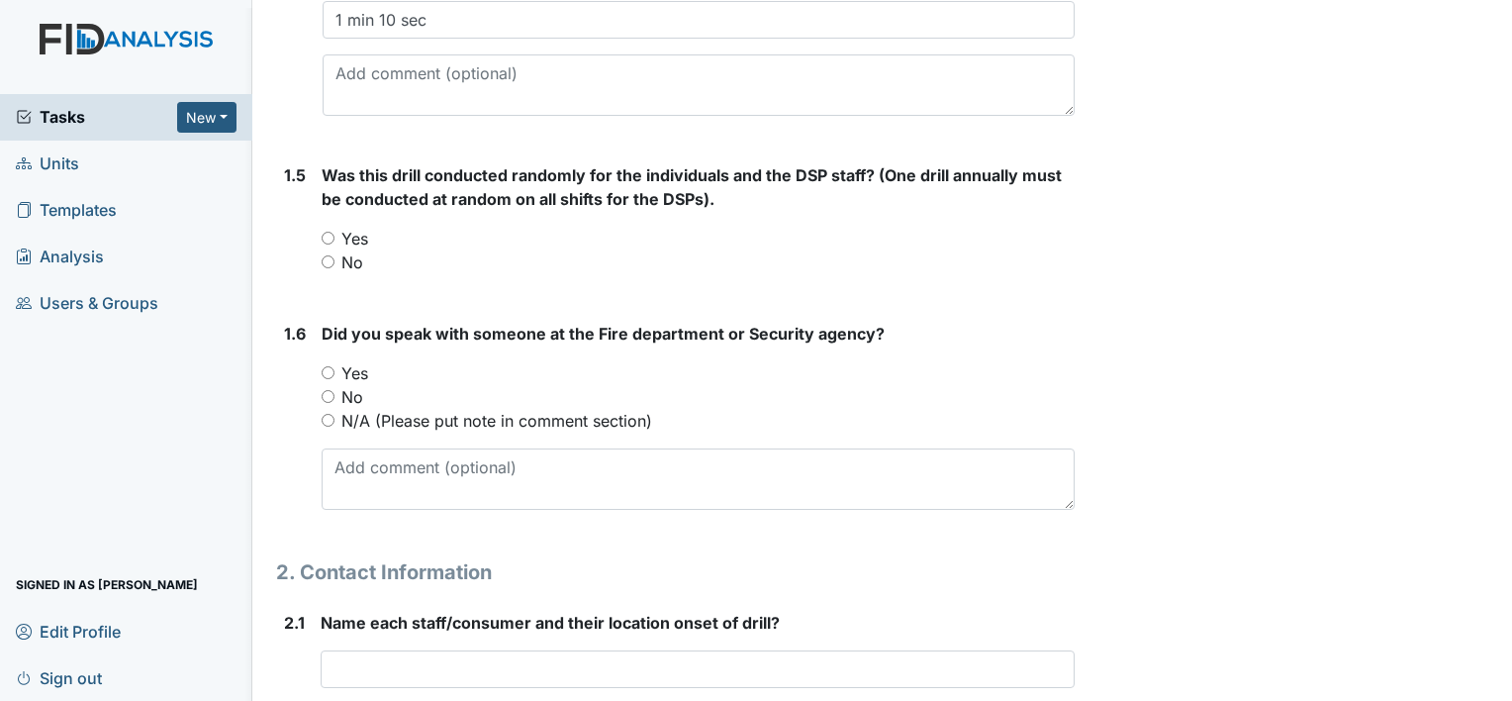
click at [320, 257] on div "1.5 Was this drill conducted randomly for the individuals and the DSP staff? (O…" at bounding box center [675, 226] width 799 height 127
click at [326, 260] on input "No" at bounding box center [328, 261] width 13 height 13
radio input "true"
click at [328, 396] on input "No" at bounding box center [328, 396] width 13 height 13
radio input "true"
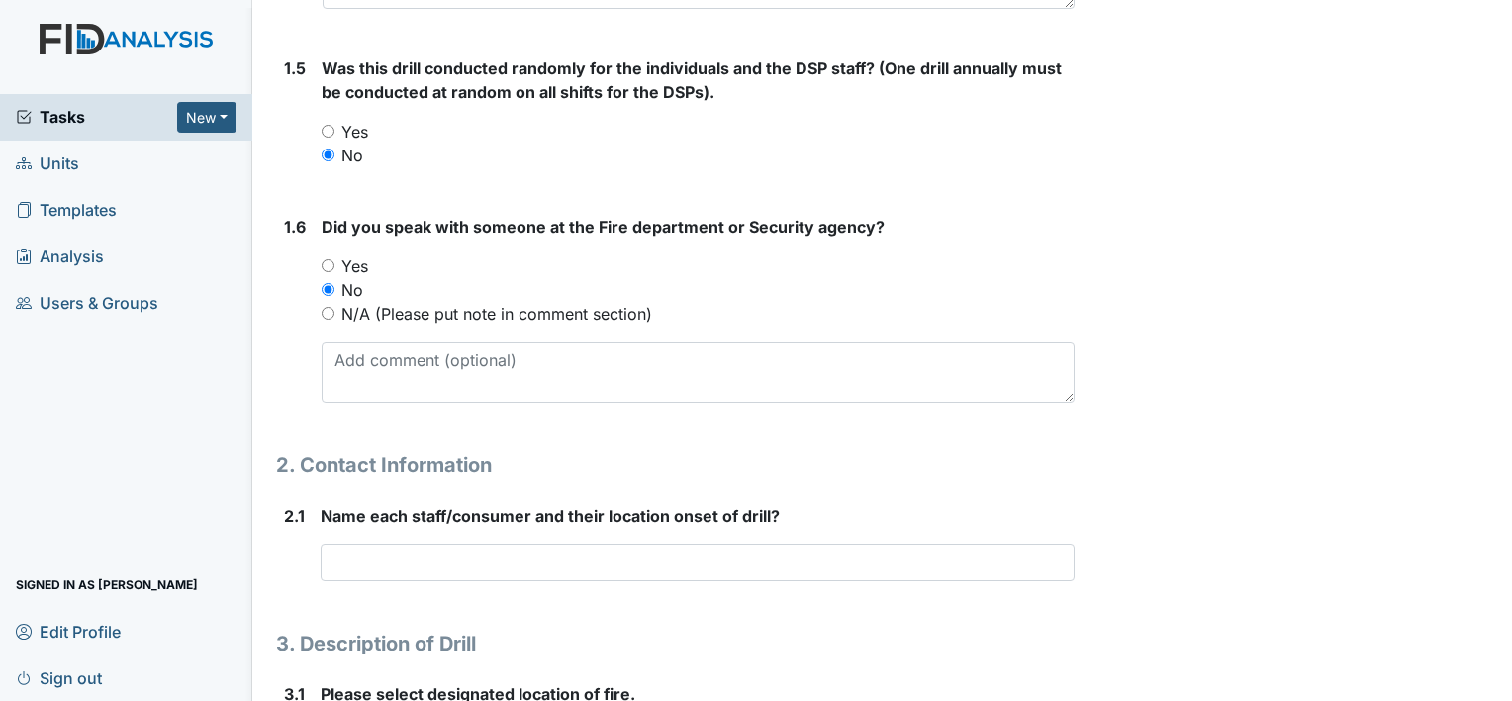
scroll to position [891, 0]
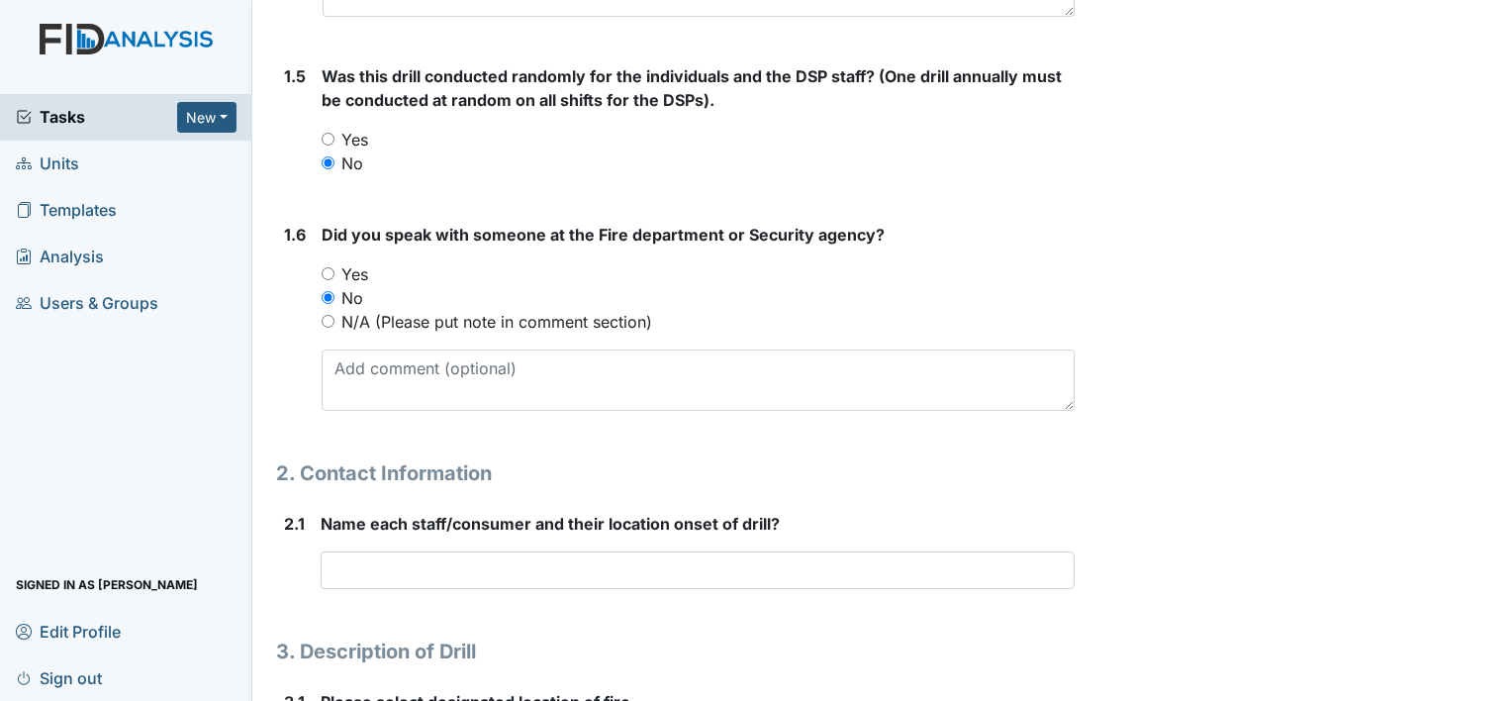
click at [325, 277] on input "Yes" at bounding box center [328, 273] width 13 height 13
radio input "true"
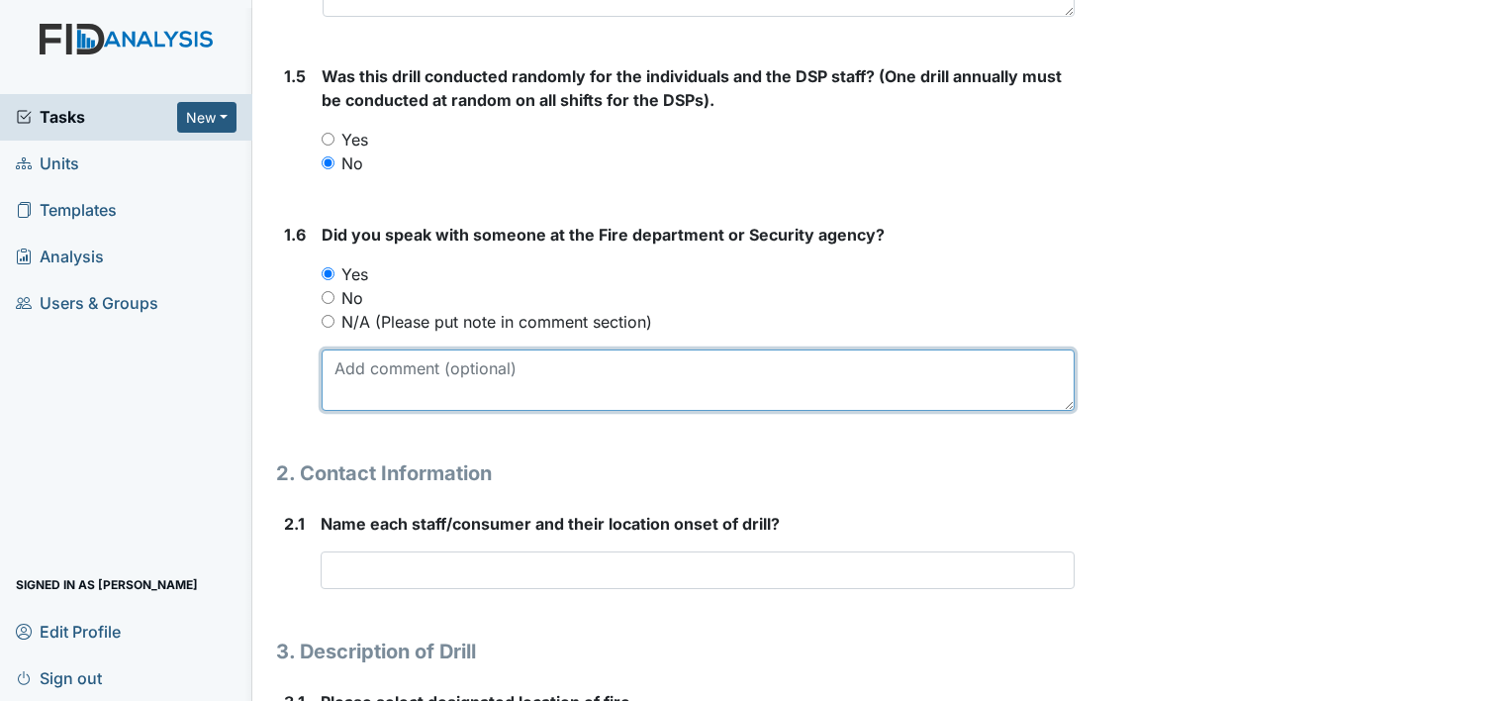
click at [343, 364] on textarea at bounding box center [698, 379] width 753 height 61
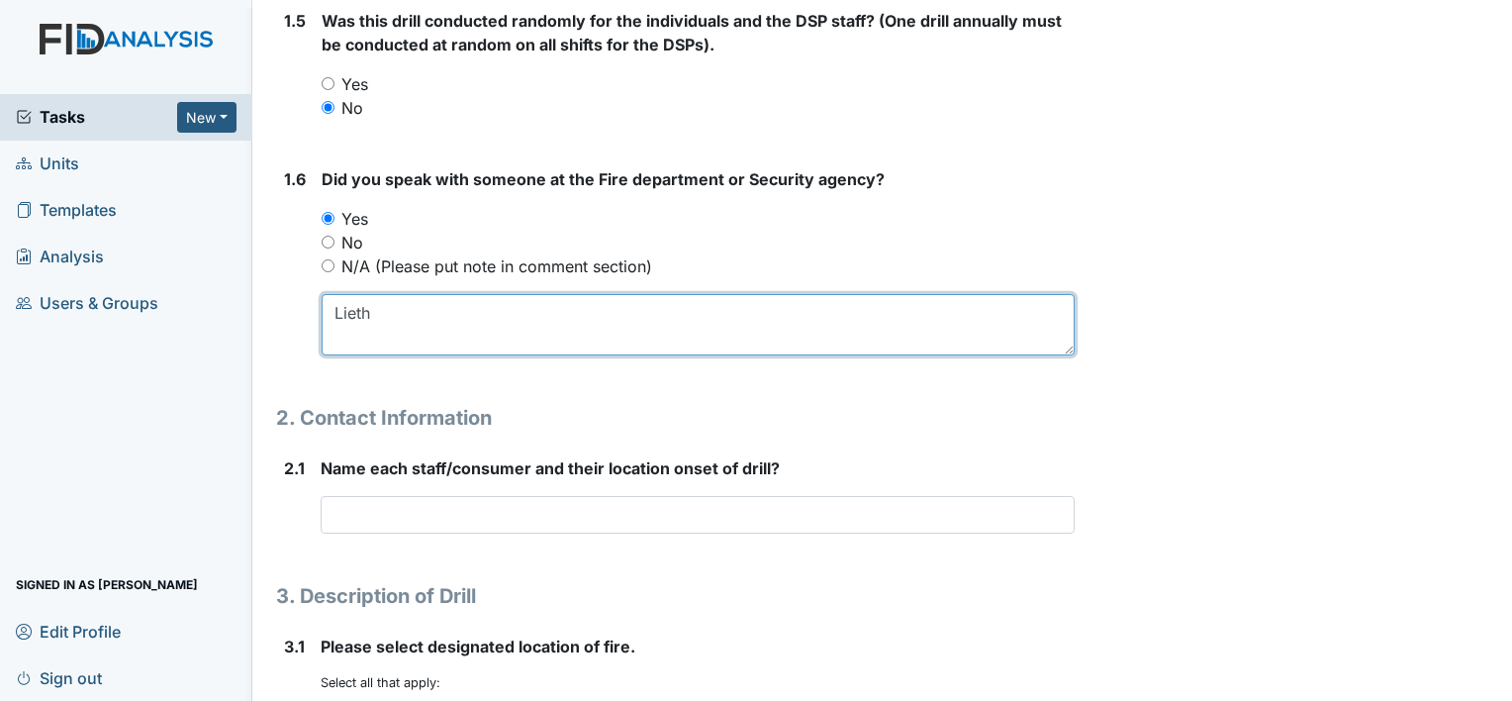
scroll to position [990, 0]
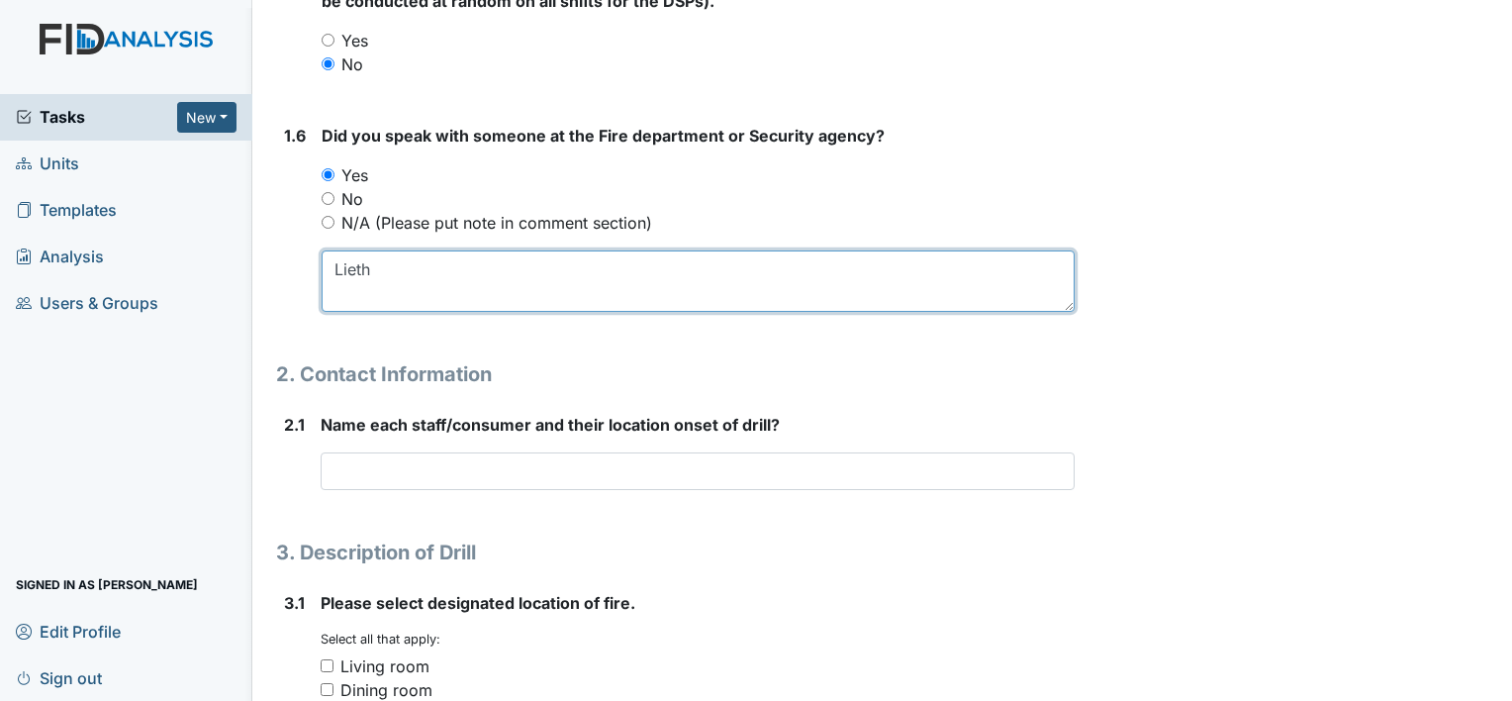
type textarea "Lieth"
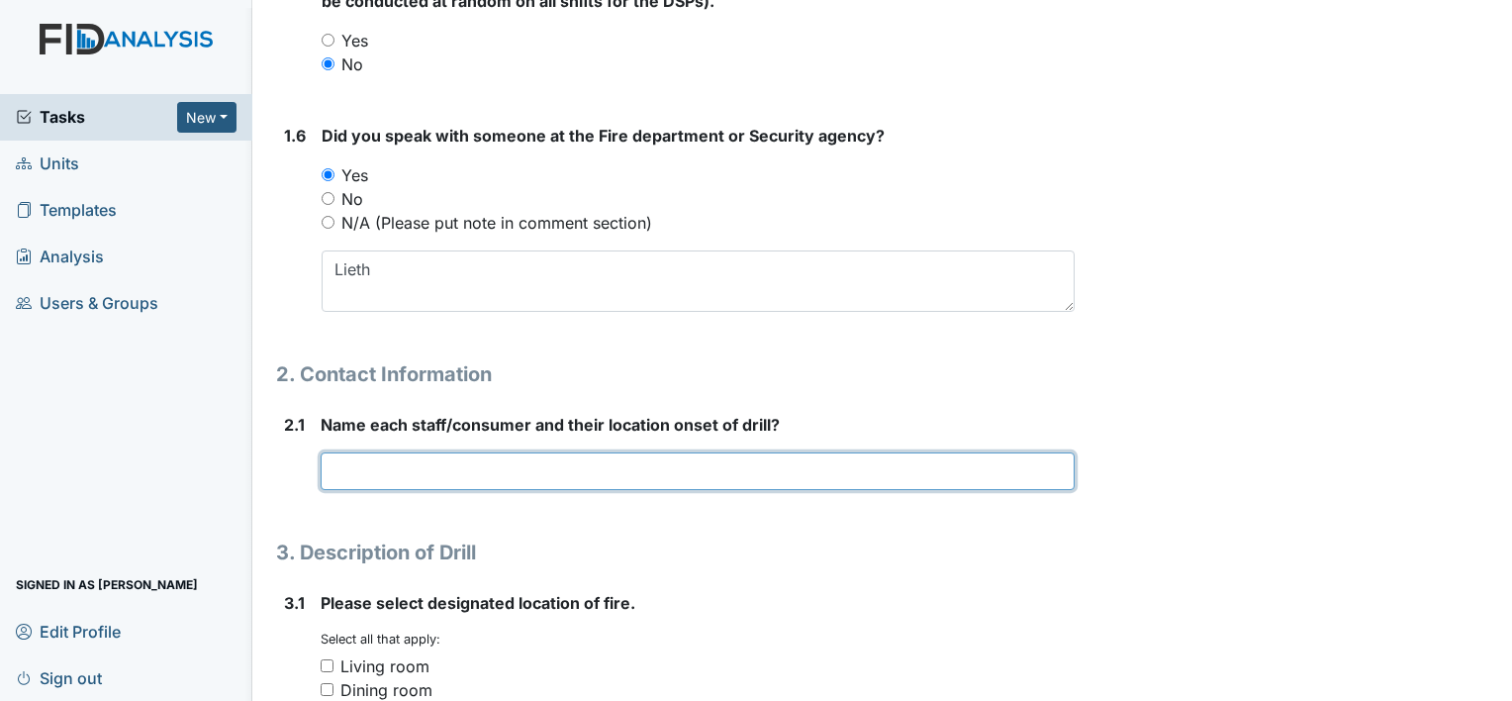
click at [335, 467] on input "text" at bounding box center [698, 471] width 754 height 38
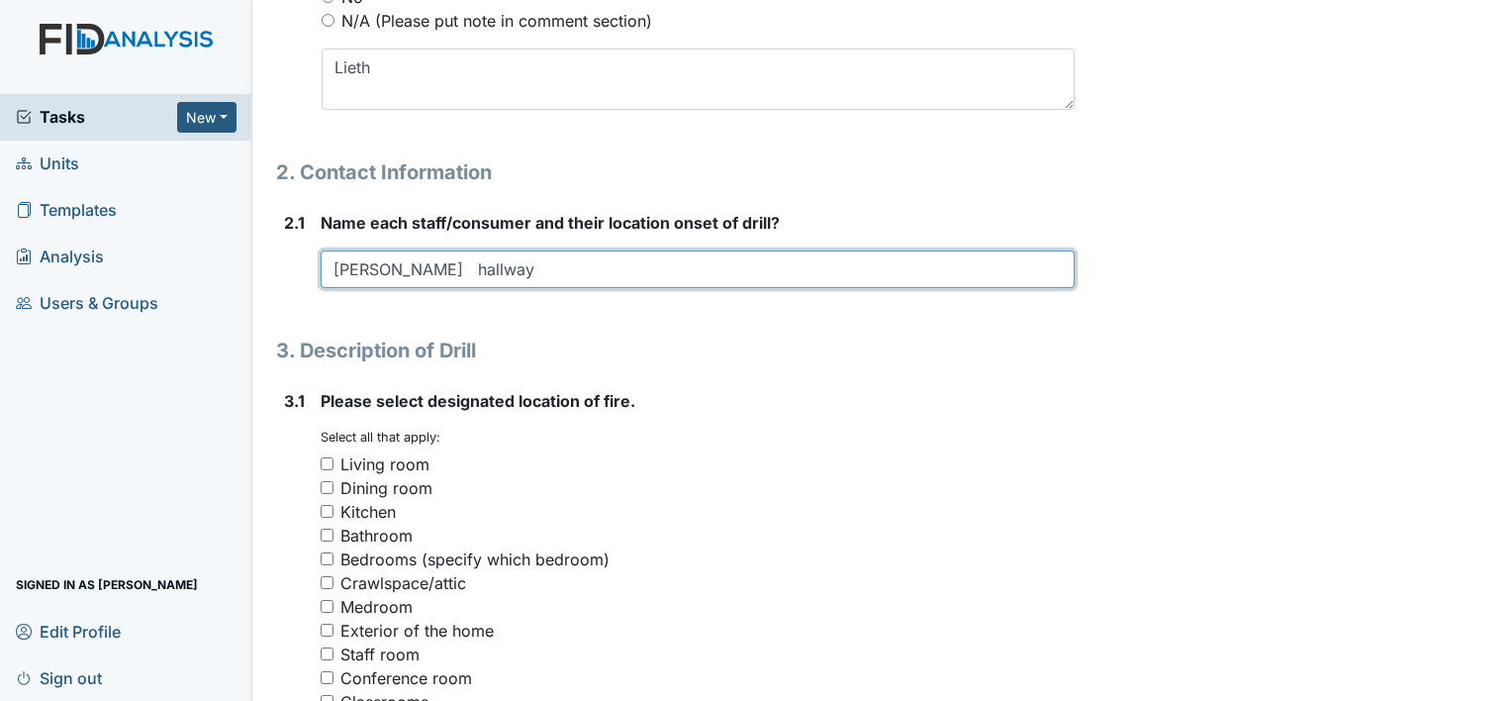
scroll to position [1287, 0]
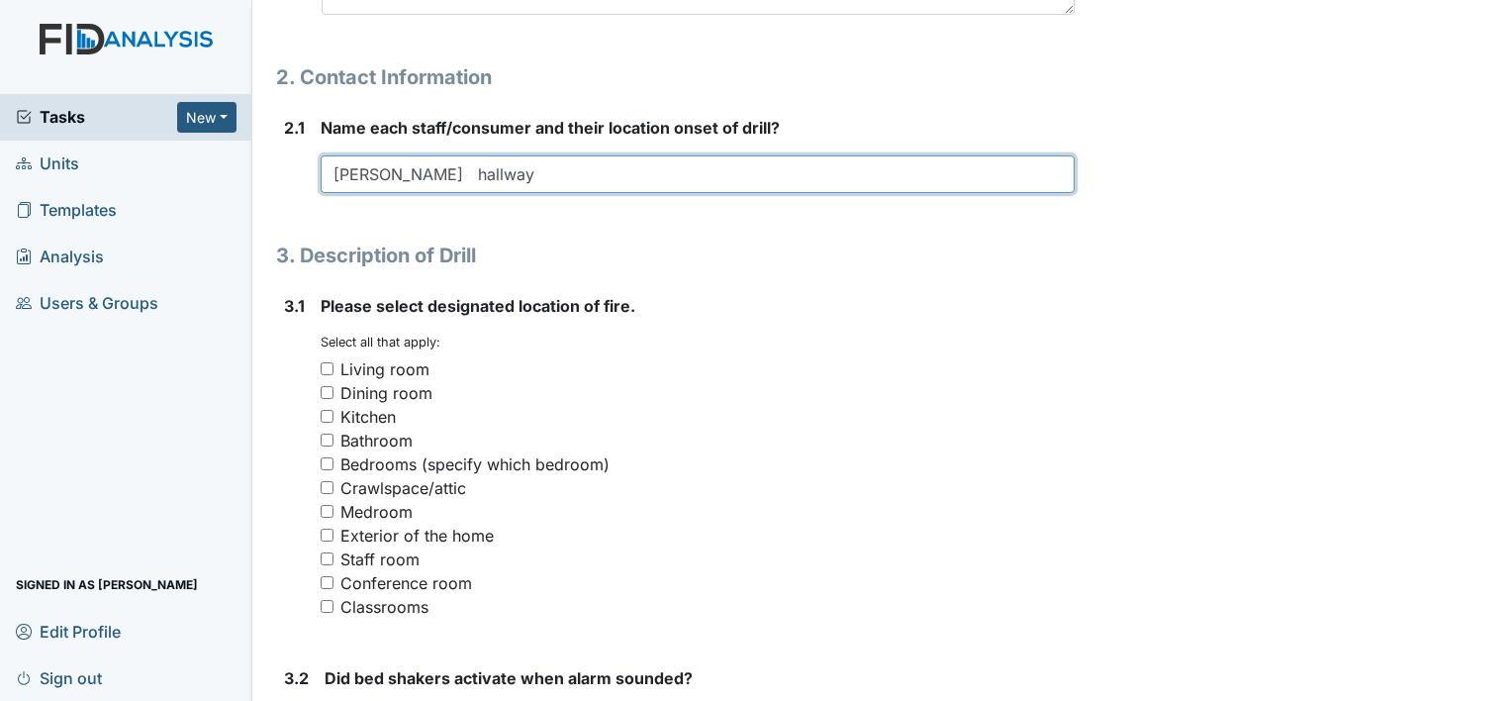
type input "Shaquela Glasper hallway"
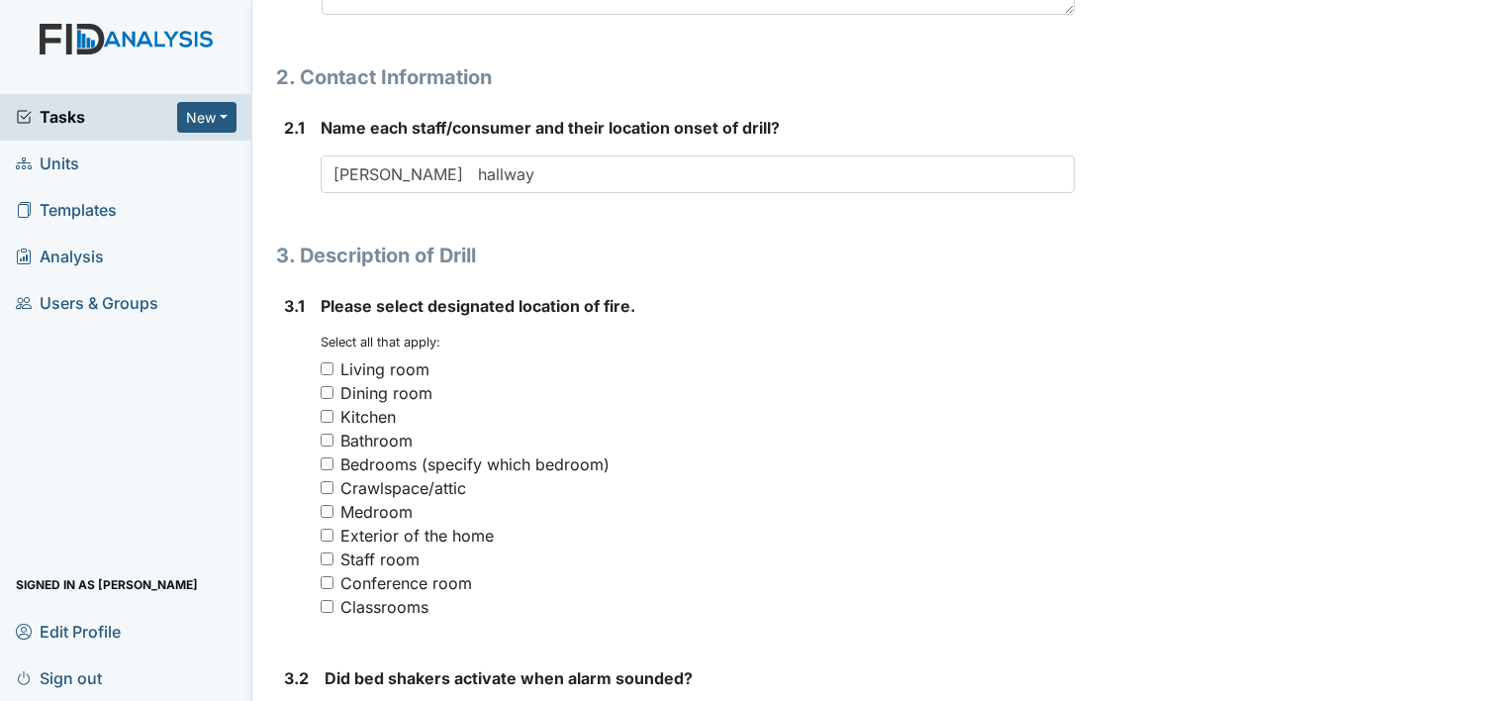
click at [321, 412] on input "Kitchen" at bounding box center [327, 416] width 13 height 13
checkbox input "true"
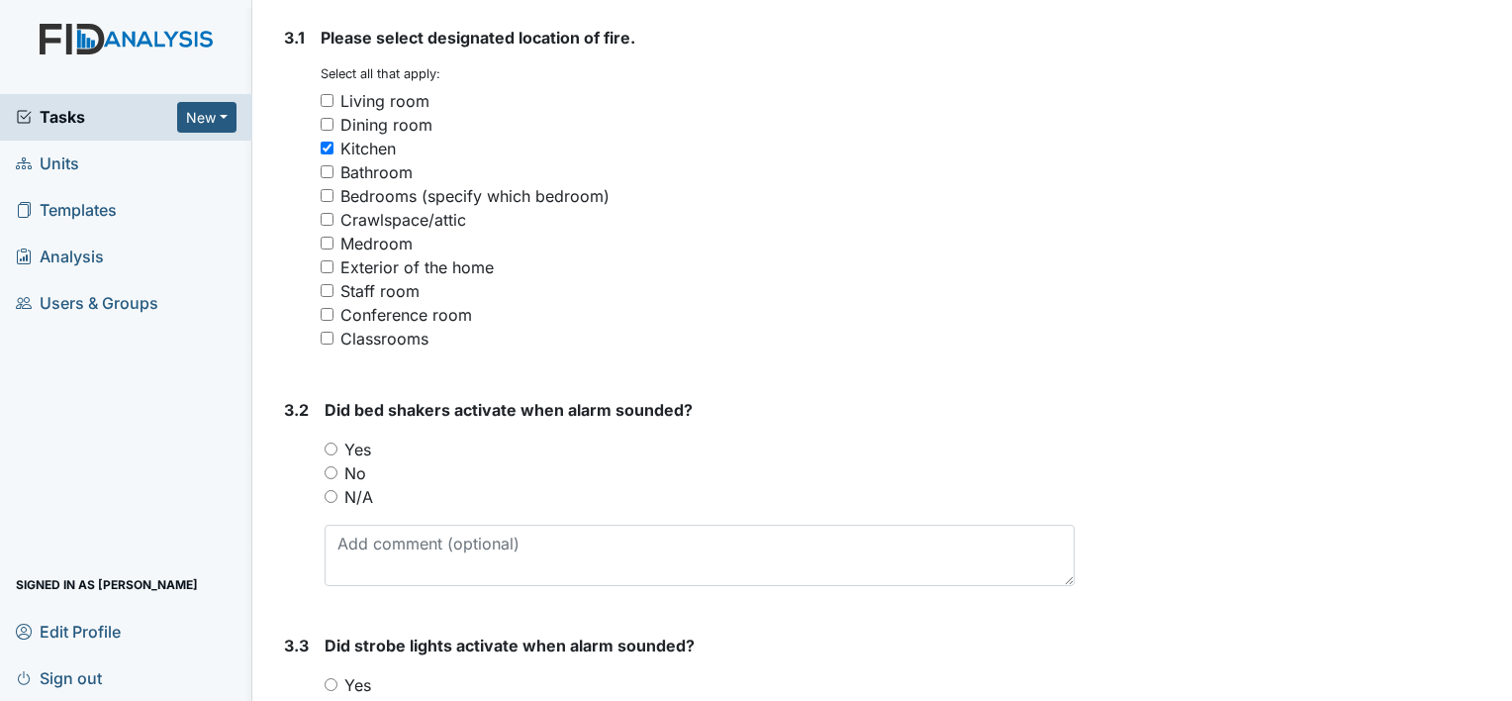
scroll to position [1683, 0]
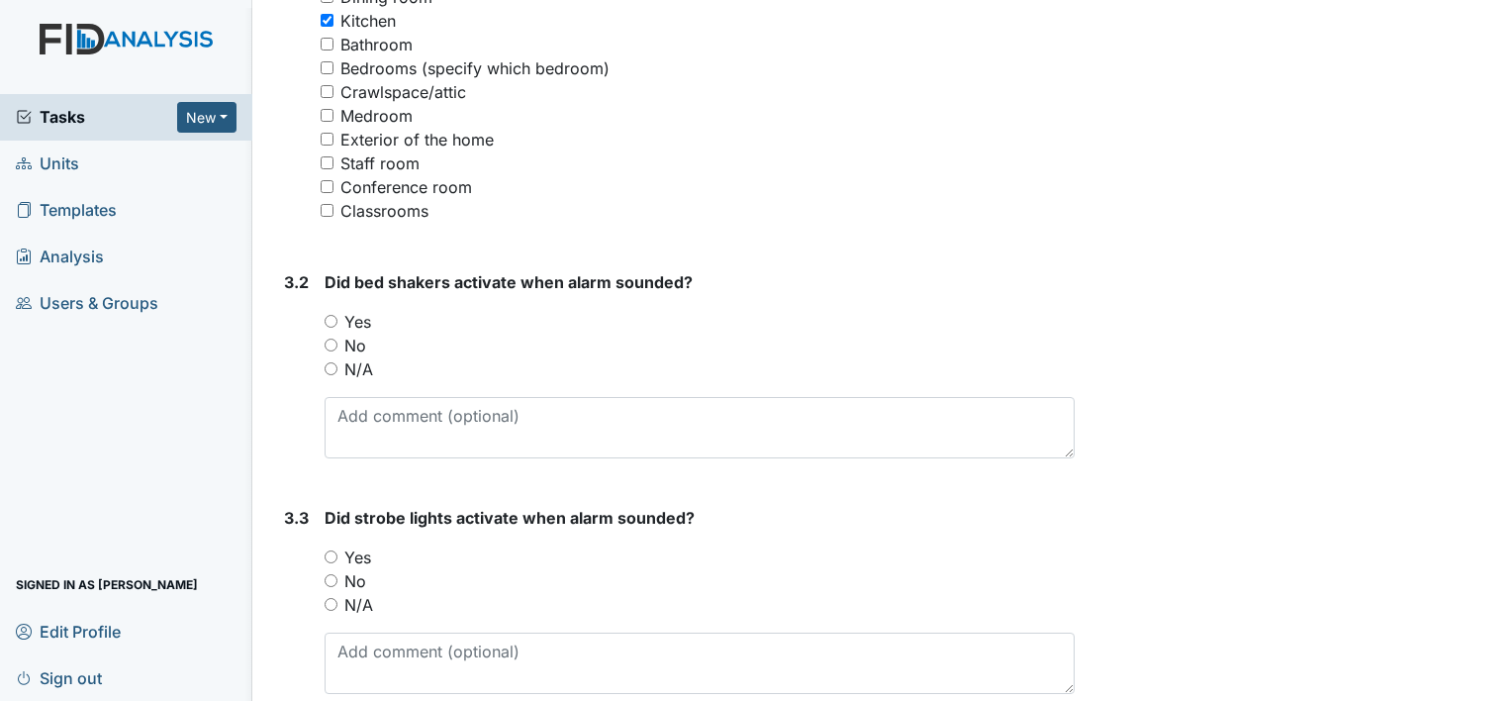
click at [333, 366] on input "N/A" at bounding box center [331, 368] width 13 height 13
radio input "true"
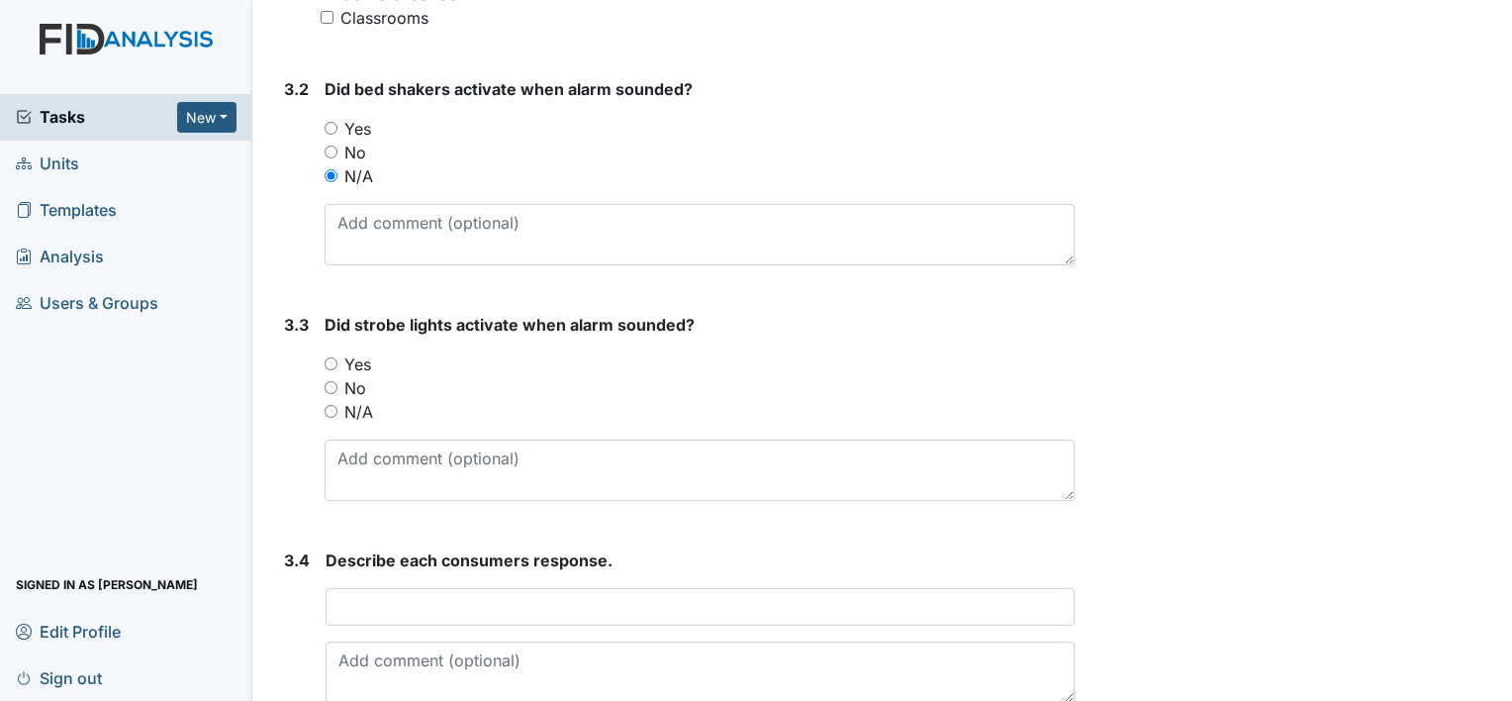
scroll to position [1880, 0]
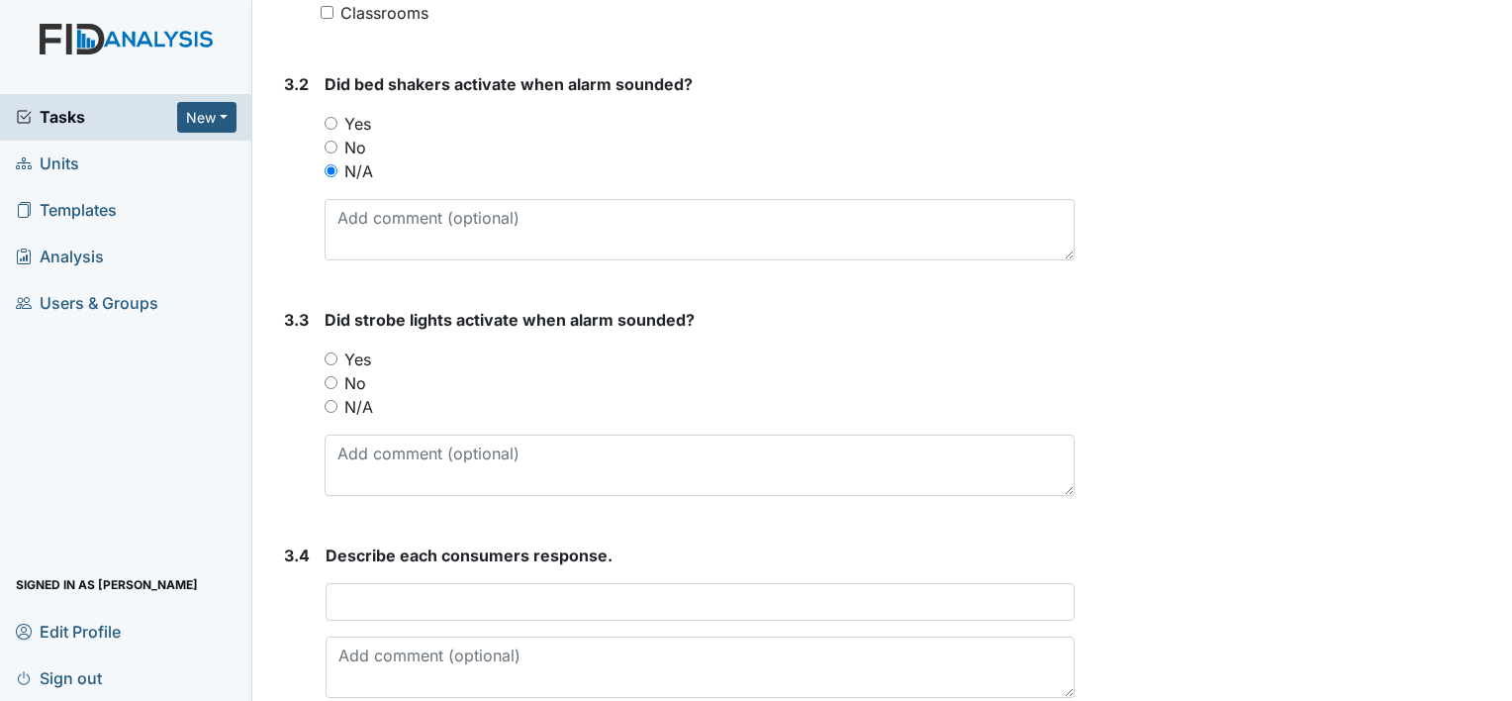
click at [330, 403] on input "N/A" at bounding box center [331, 406] width 13 height 13
radio input "true"
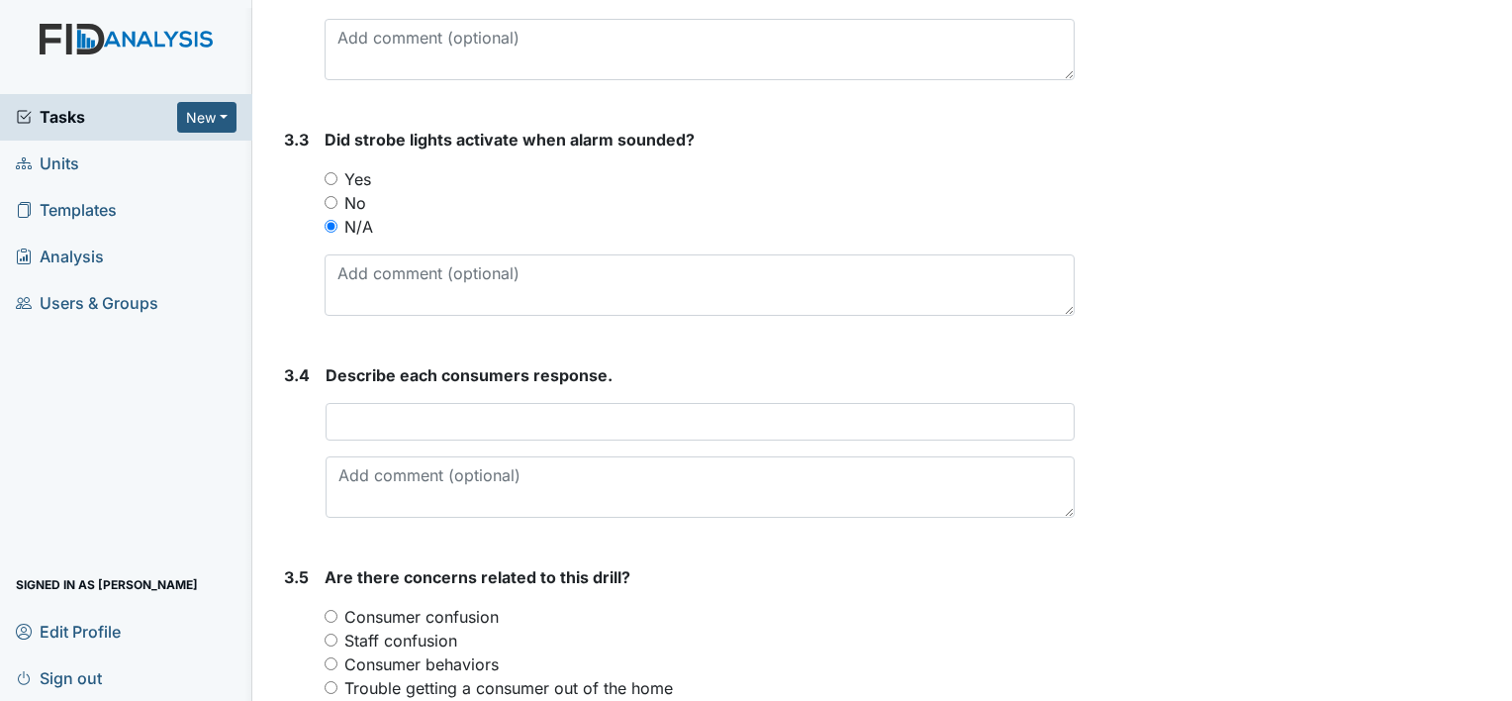
scroll to position [2078, 0]
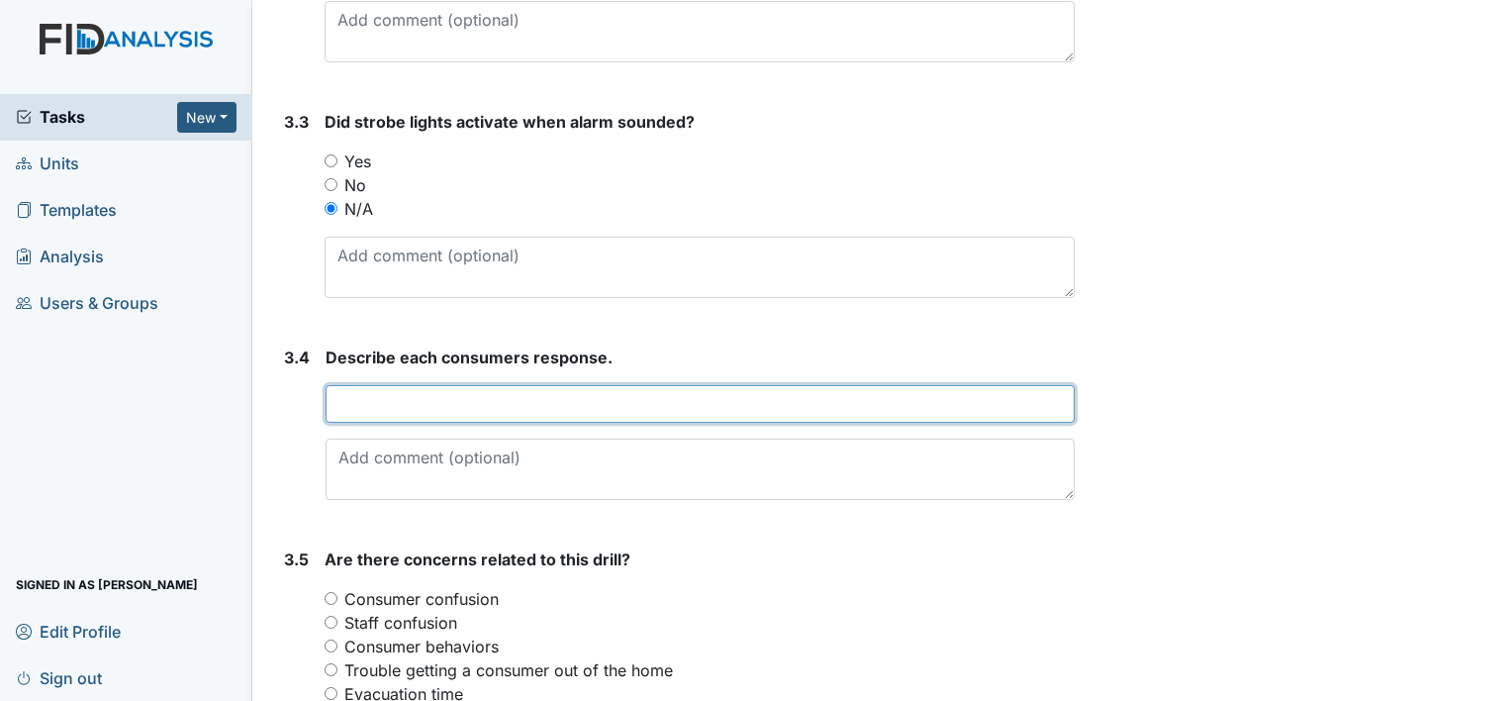
click at [335, 391] on input "text" at bounding box center [700, 404] width 749 height 38
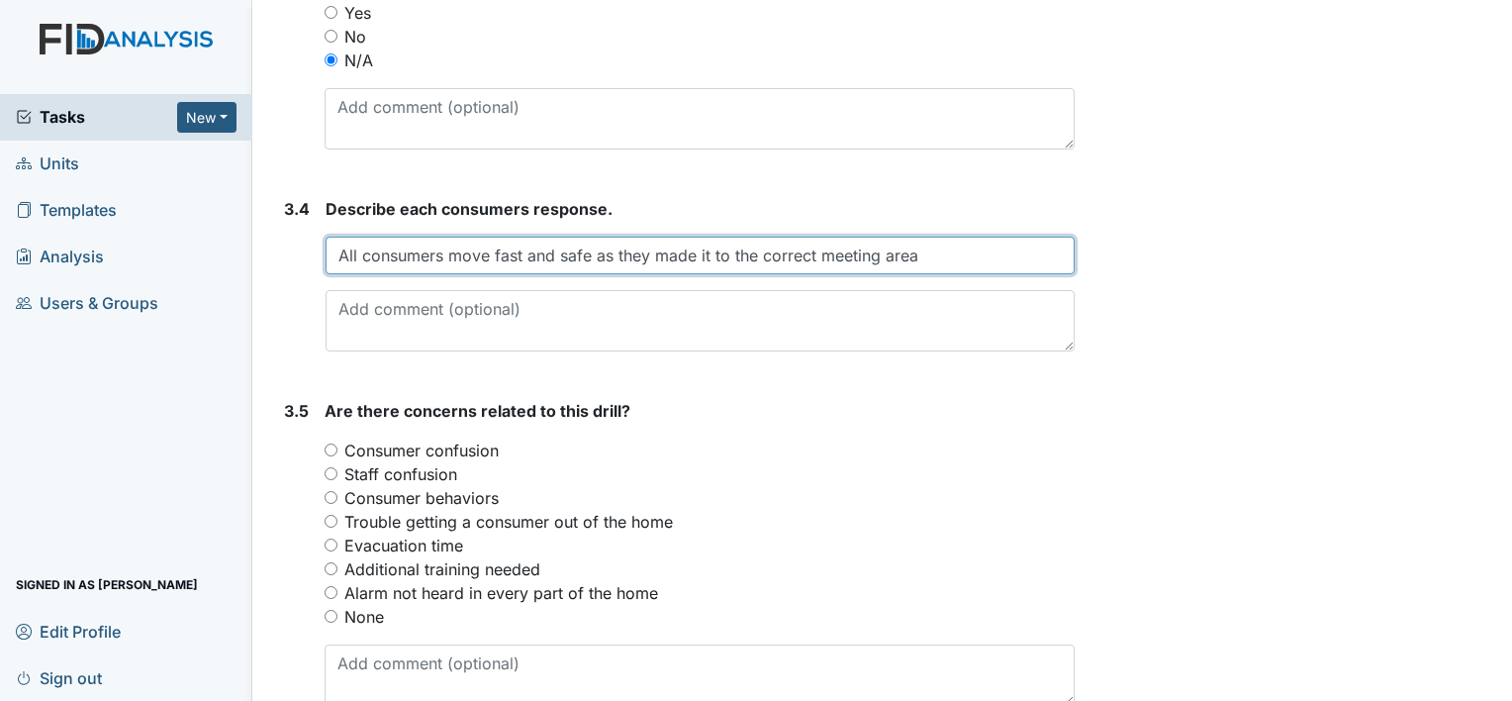
scroll to position [2276, 0]
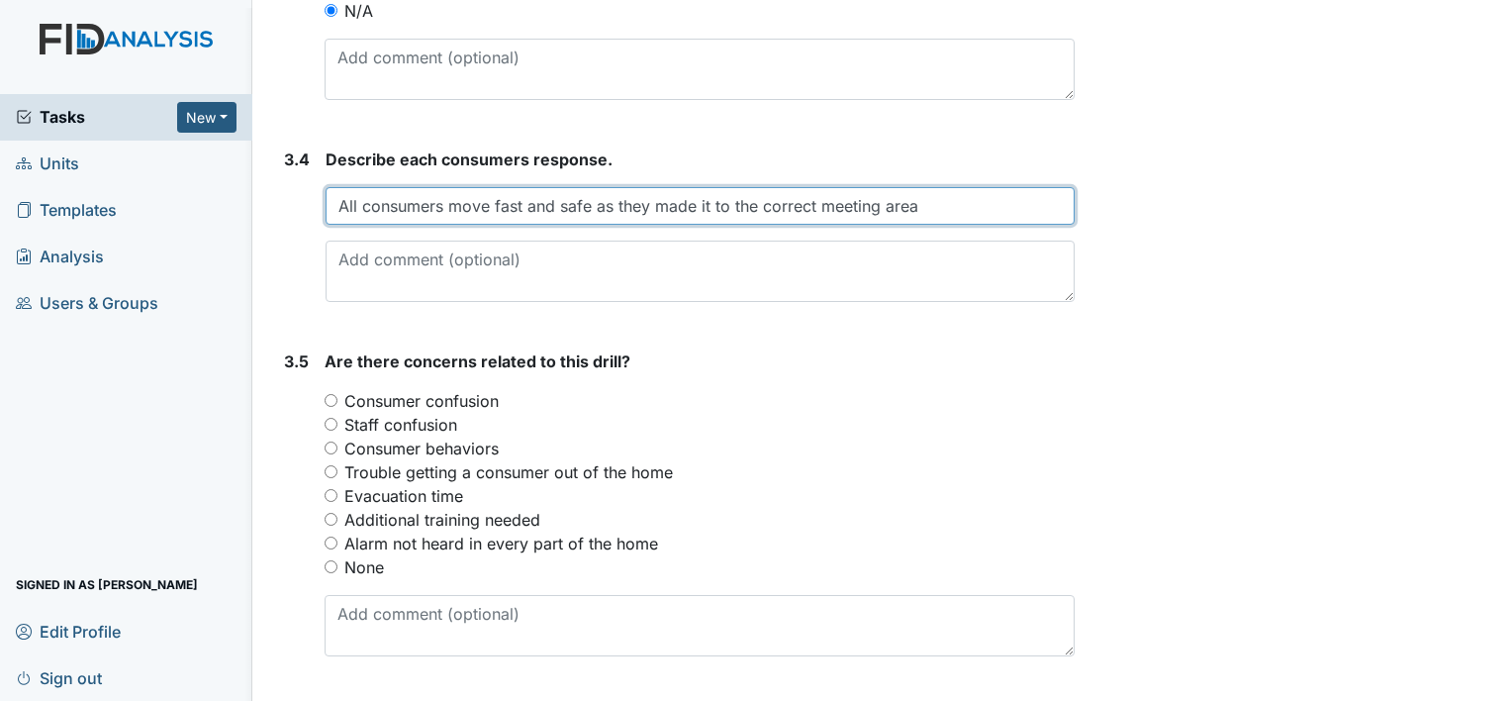
type input "All consumers move fast and safe as they made it to the correct meeting area"
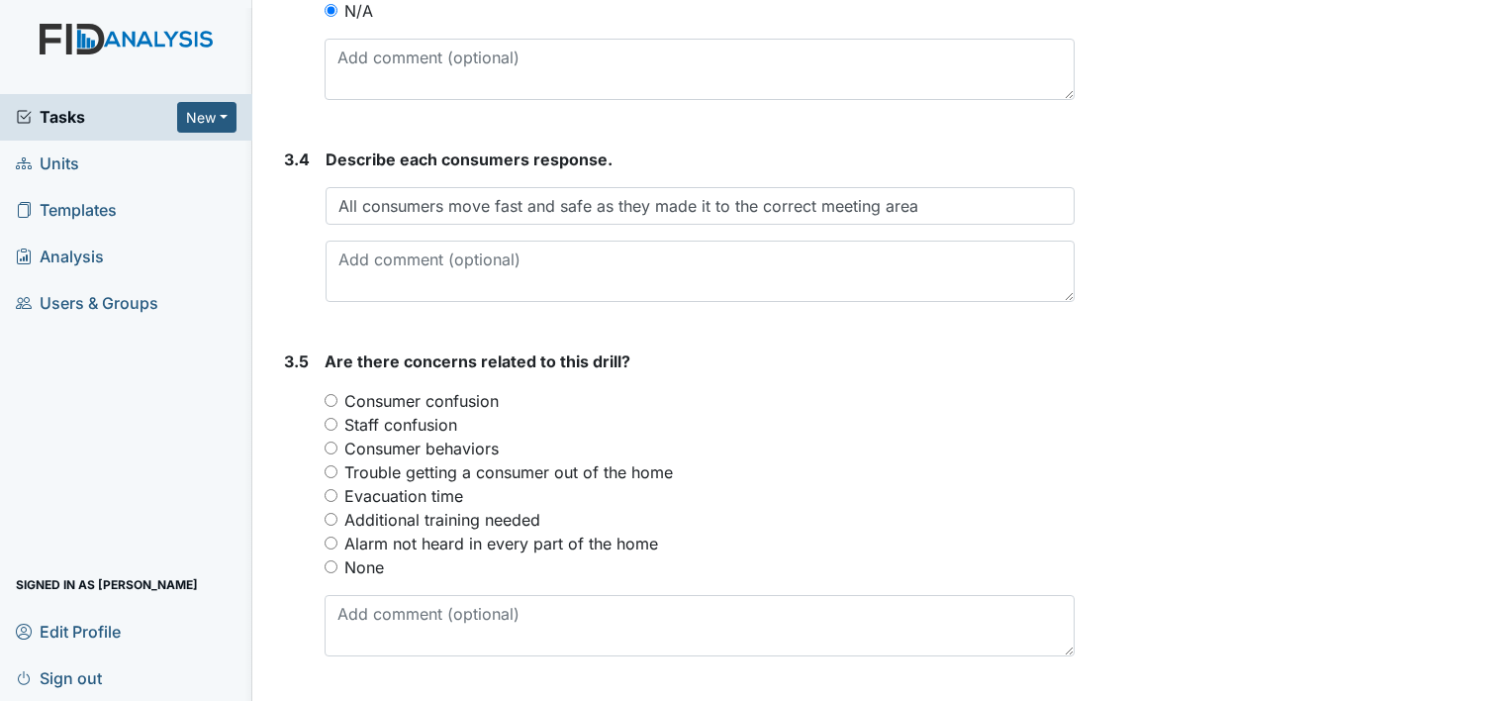
click at [331, 566] on input "None" at bounding box center [331, 566] width 13 height 13
radio input "true"
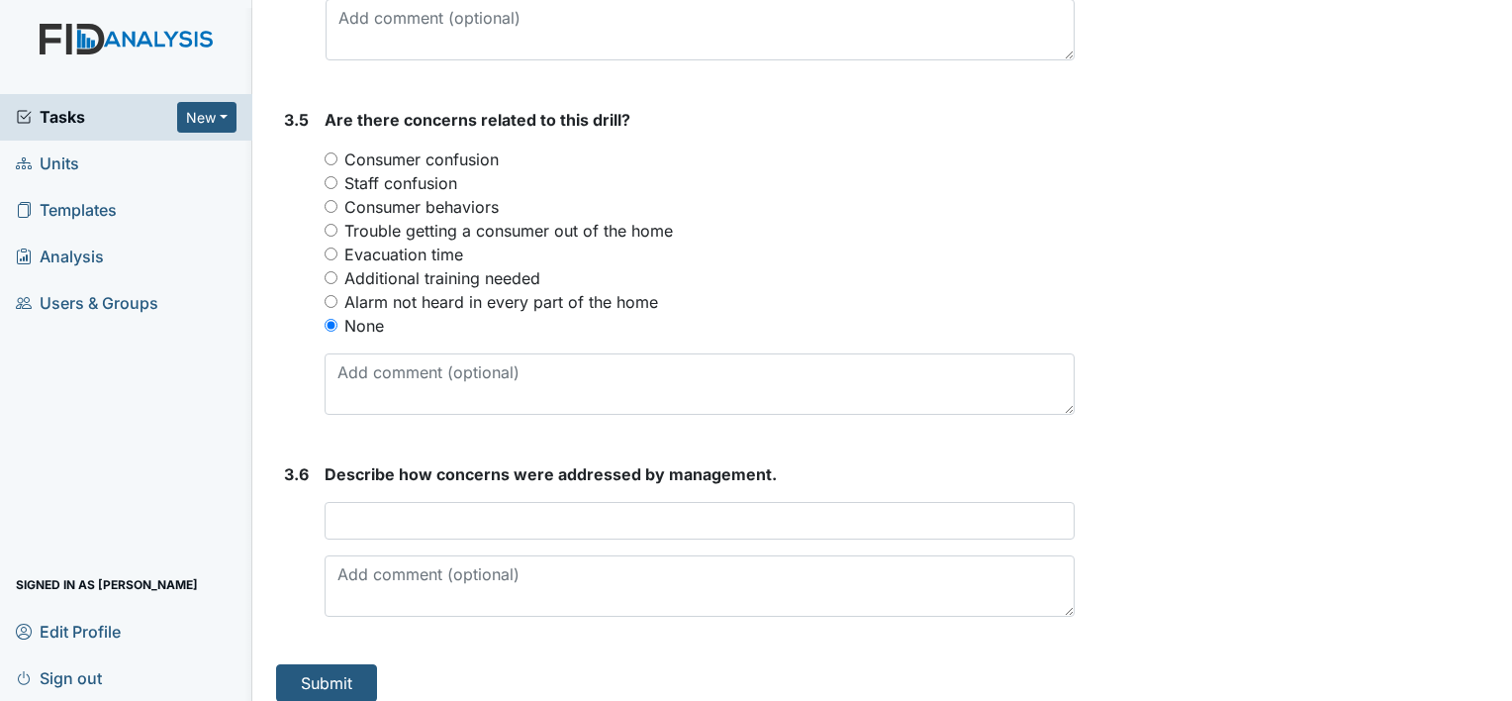
scroll to position [2530, 0]
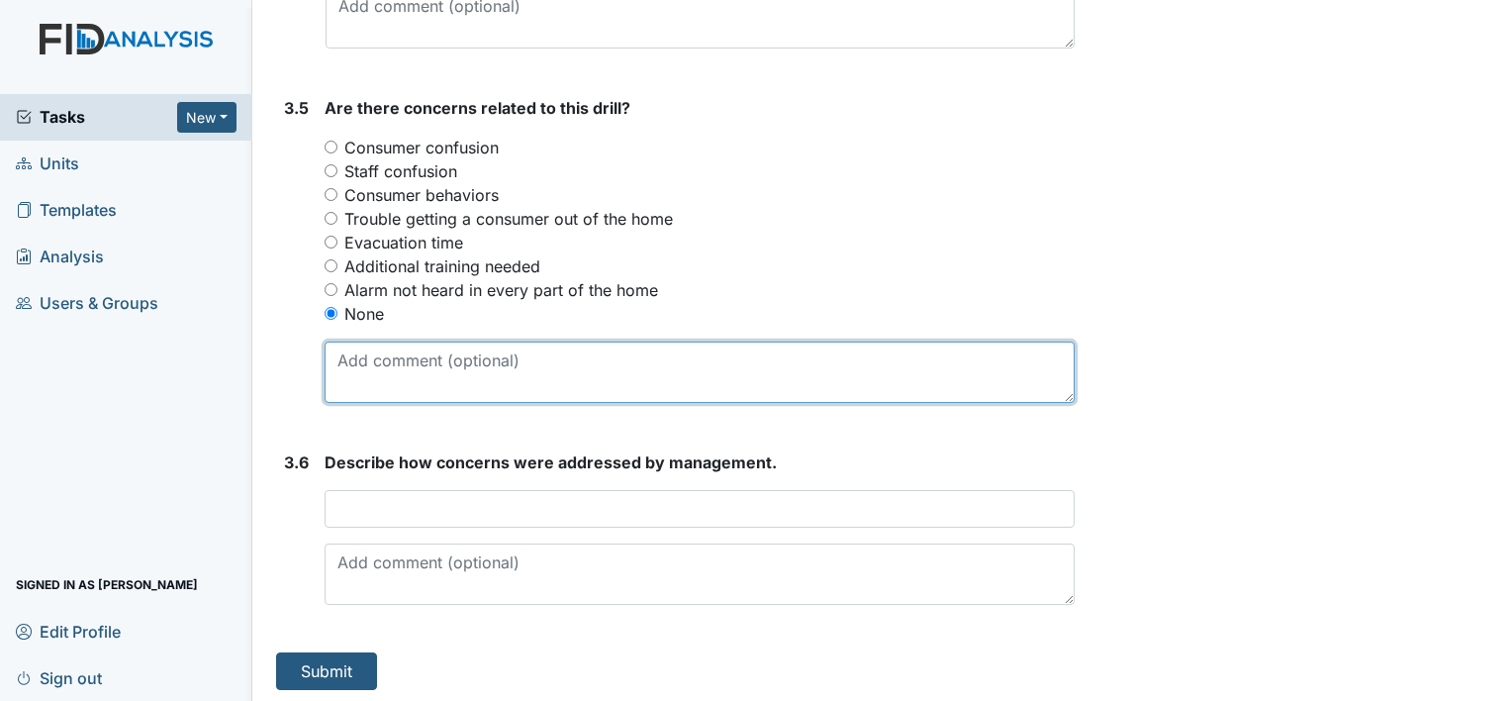
click at [359, 368] on textarea at bounding box center [700, 371] width 750 height 61
type textarea "n"
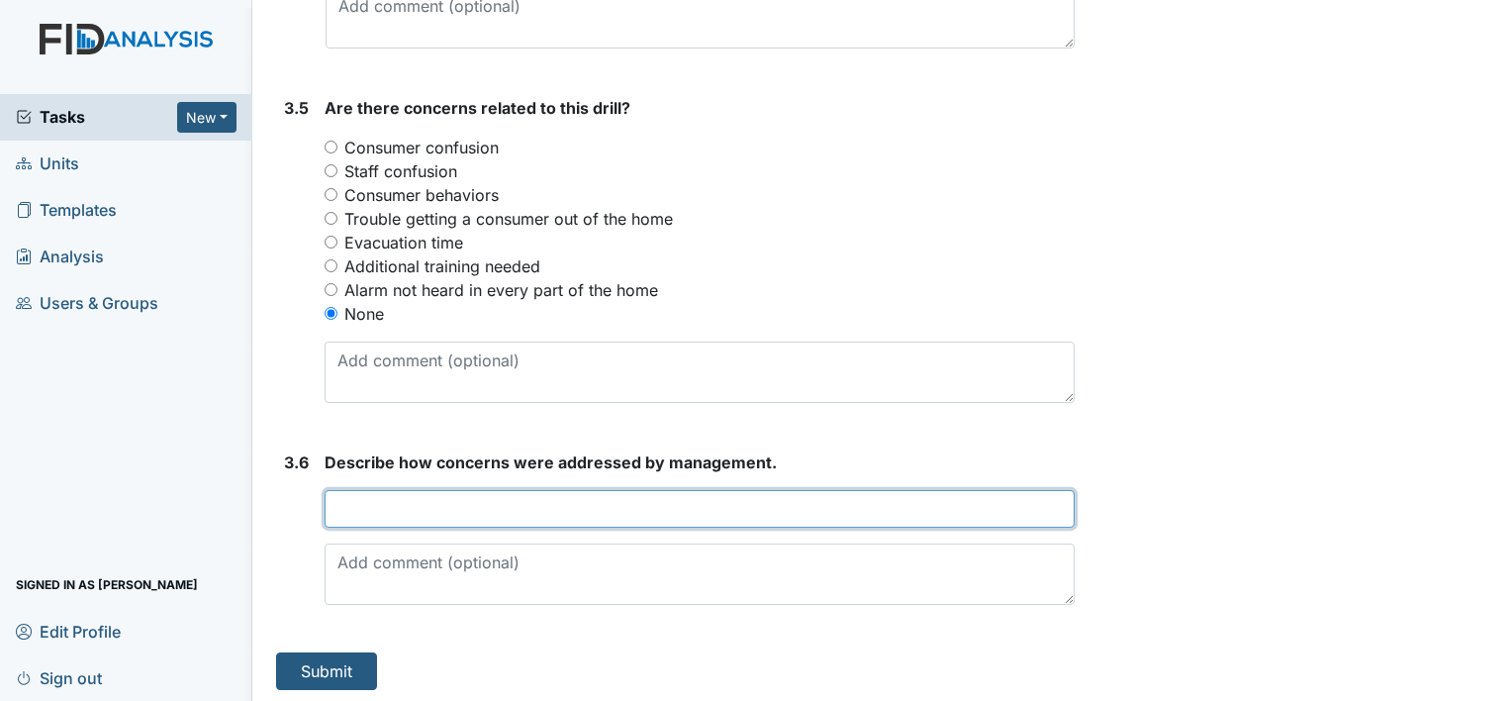
click at [357, 508] on input "text" at bounding box center [700, 509] width 750 height 38
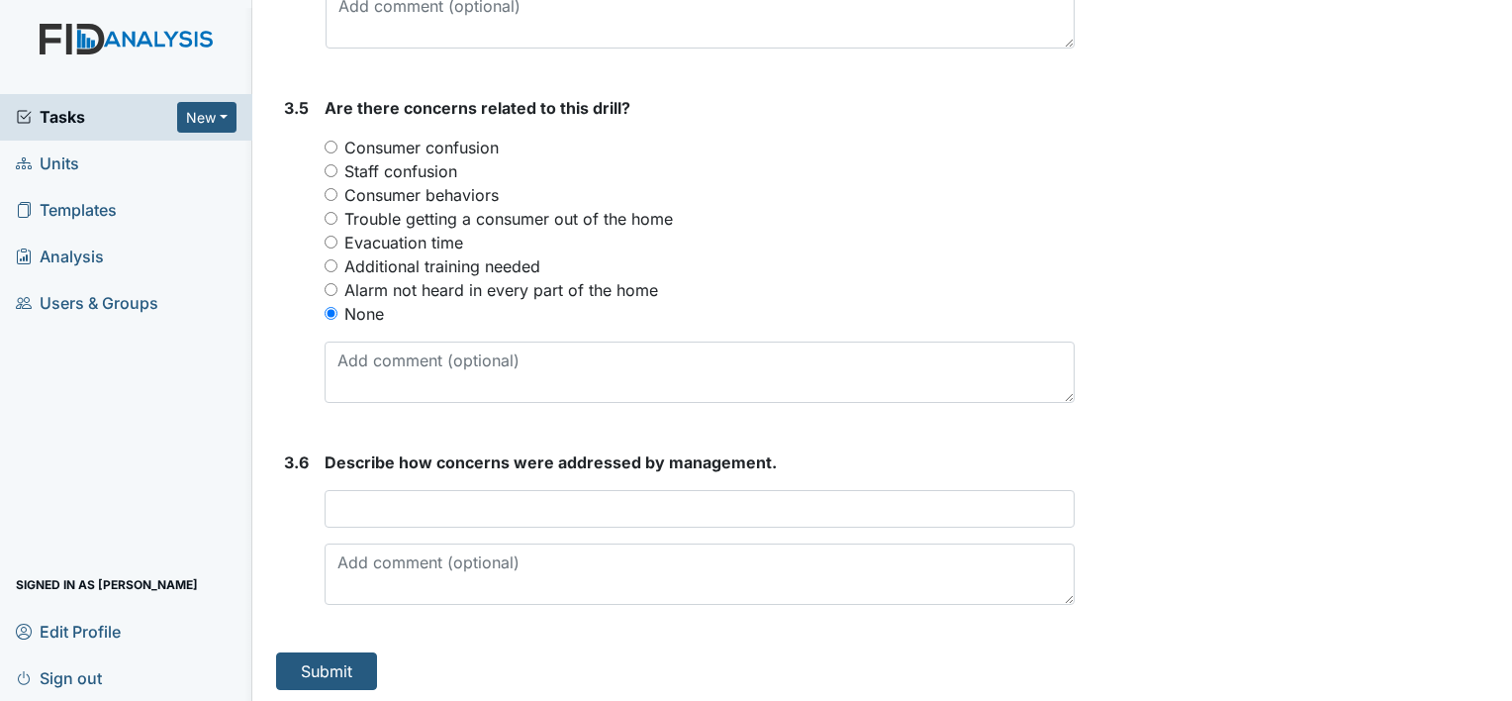
click at [229, 546] on div "Tasks New Form Inspection Document Bundle Units Templates Analysis Users & Grou…" at bounding box center [126, 397] width 252 height 607
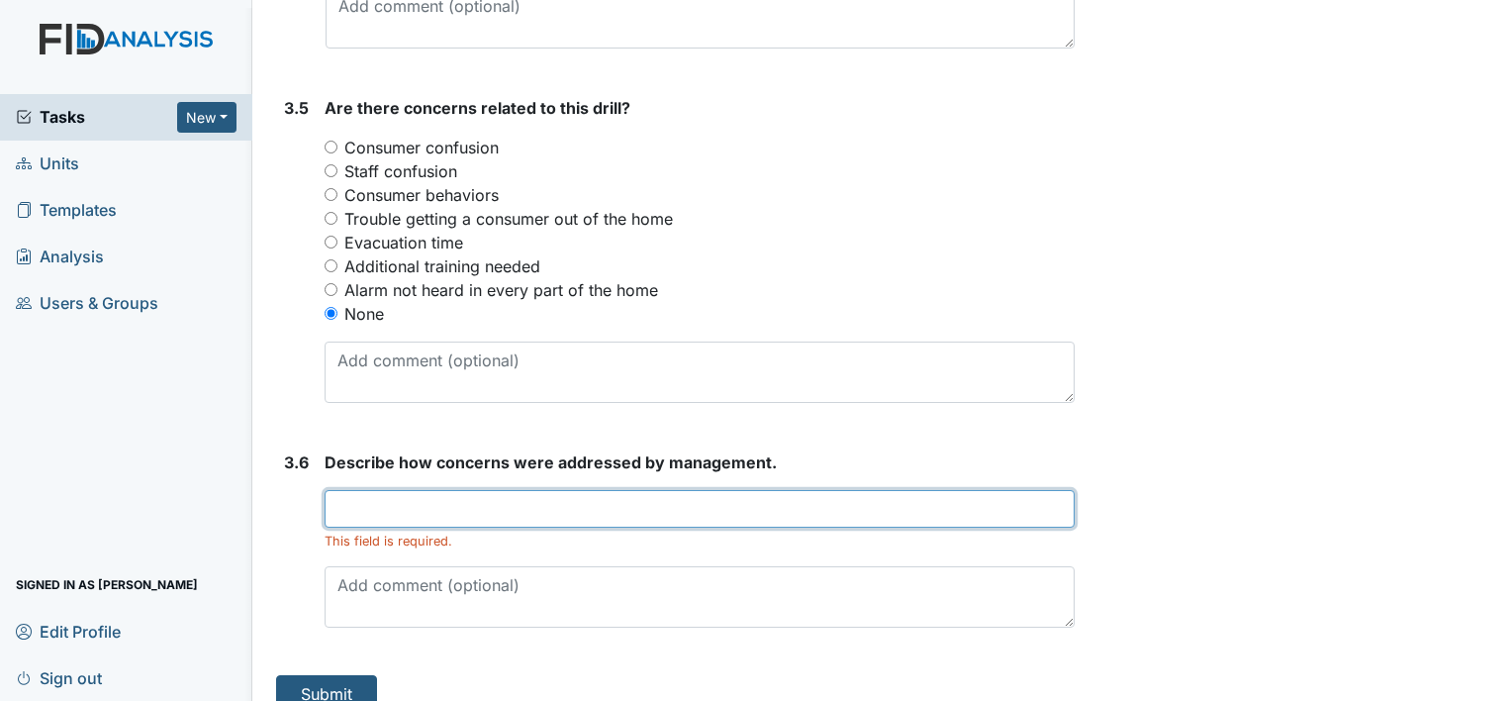
click at [365, 495] on input "text" at bounding box center [700, 509] width 750 height 38
type input "no concerns"
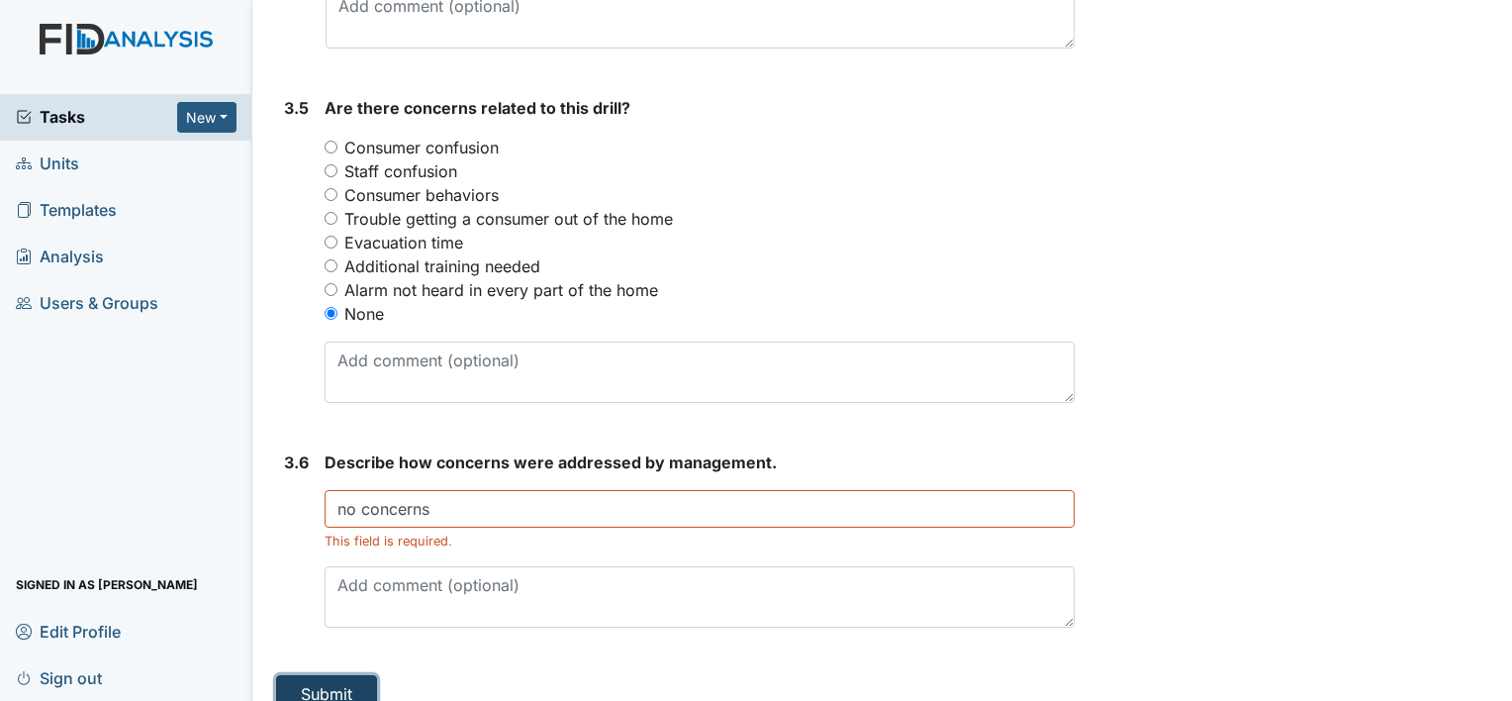
click at [322, 690] on button "Submit" at bounding box center [326, 694] width 101 height 38
